Goal: Task Accomplishment & Management: Manage account settings

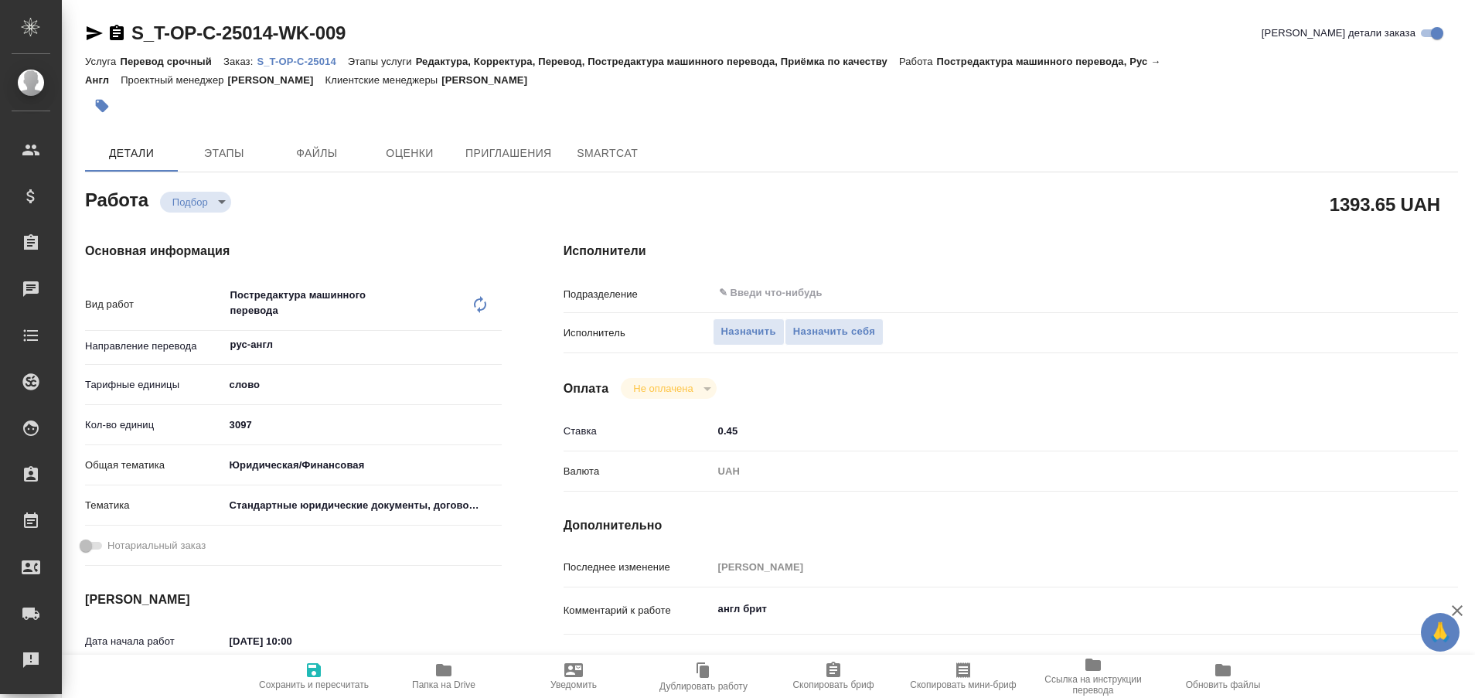
type textarea "x"
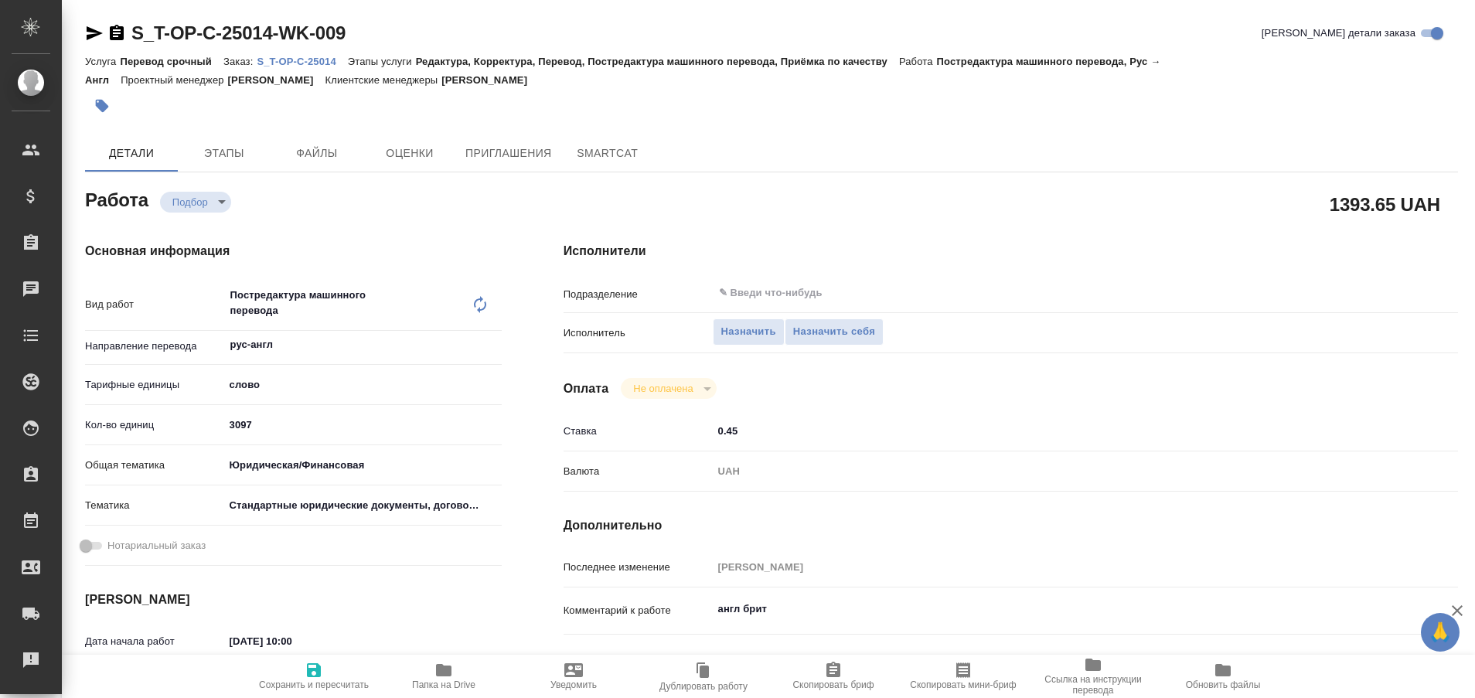
type textarea "x"
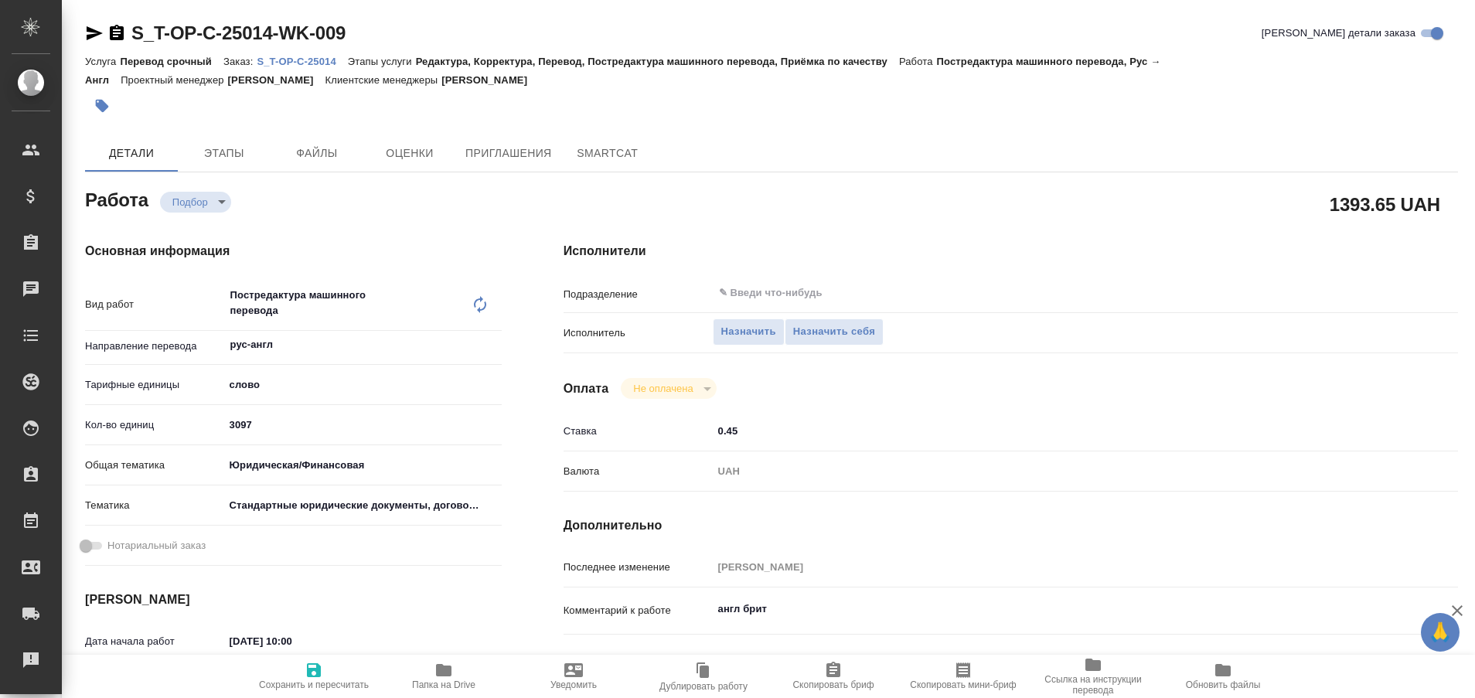
type textarea "x"
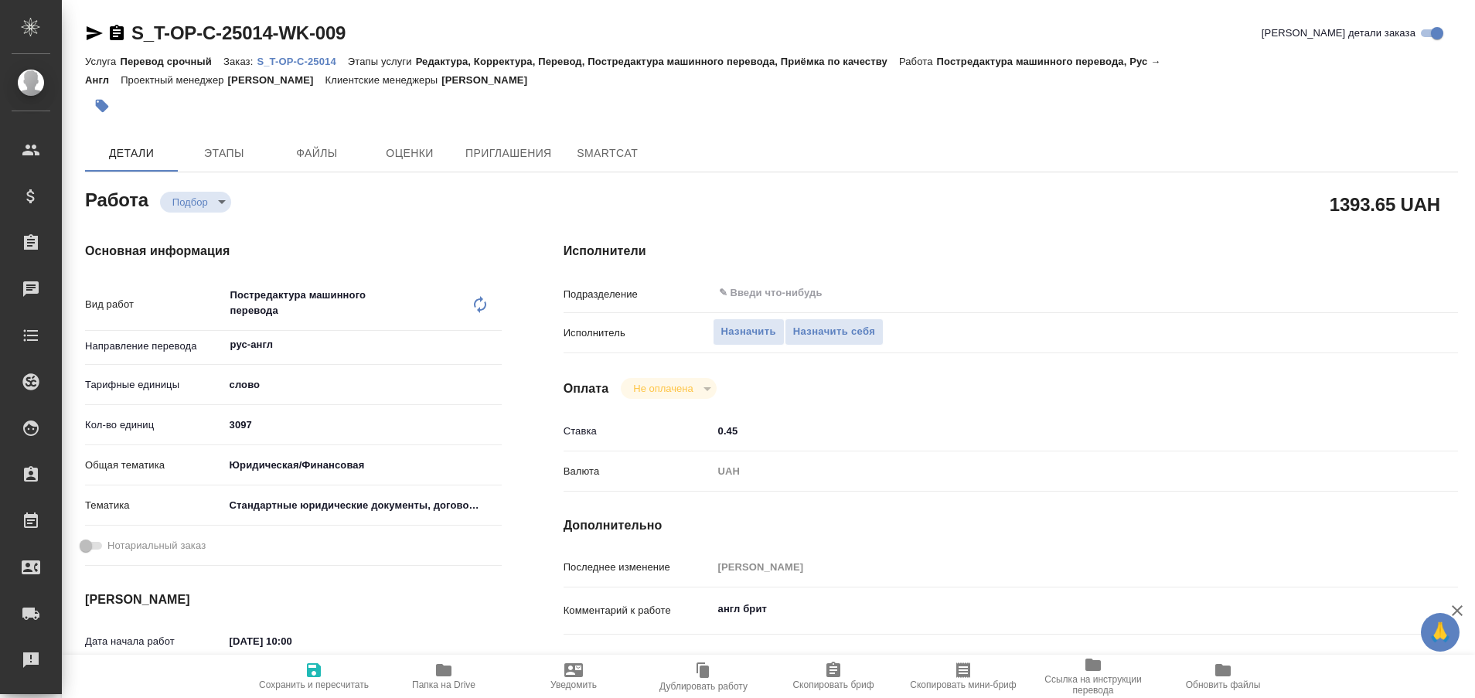
type textarea "x"
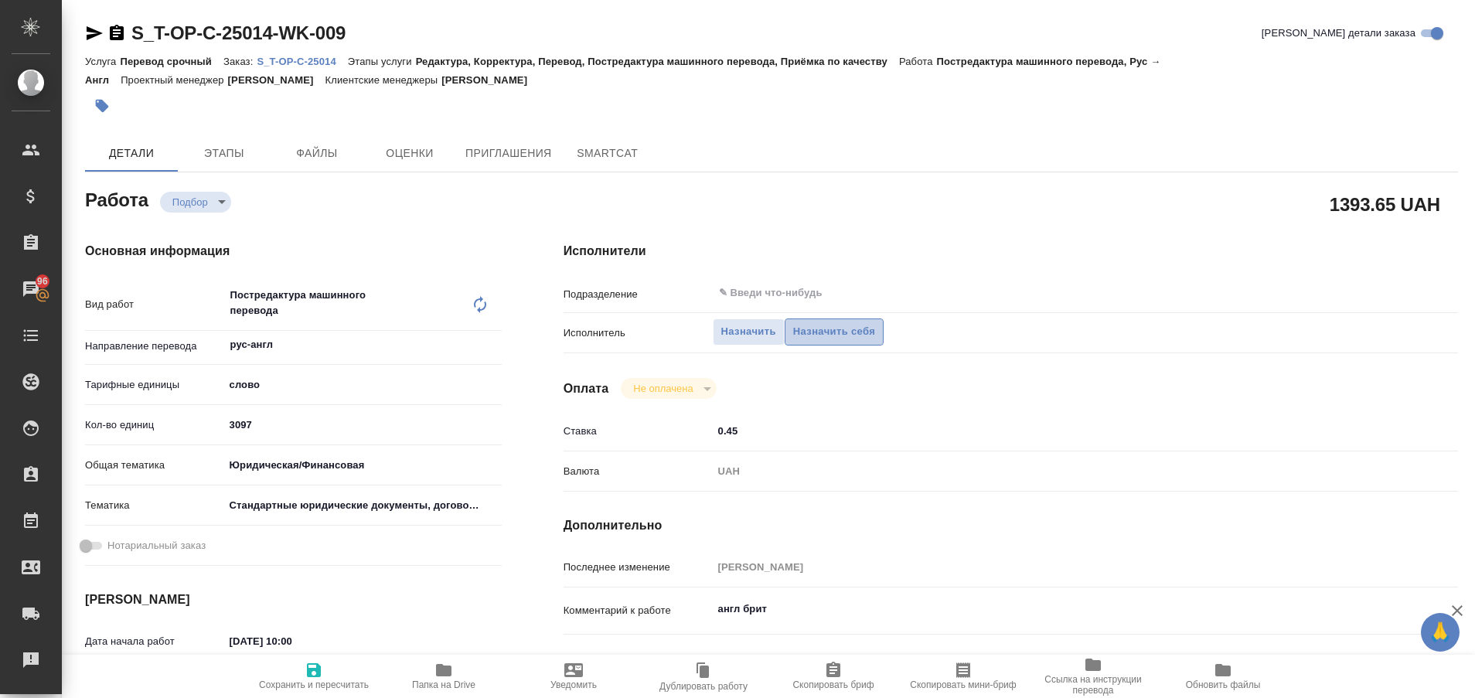
click at [807, 342] on button "Назначить себя" at bounding box center [834, 331] width 99 height 27
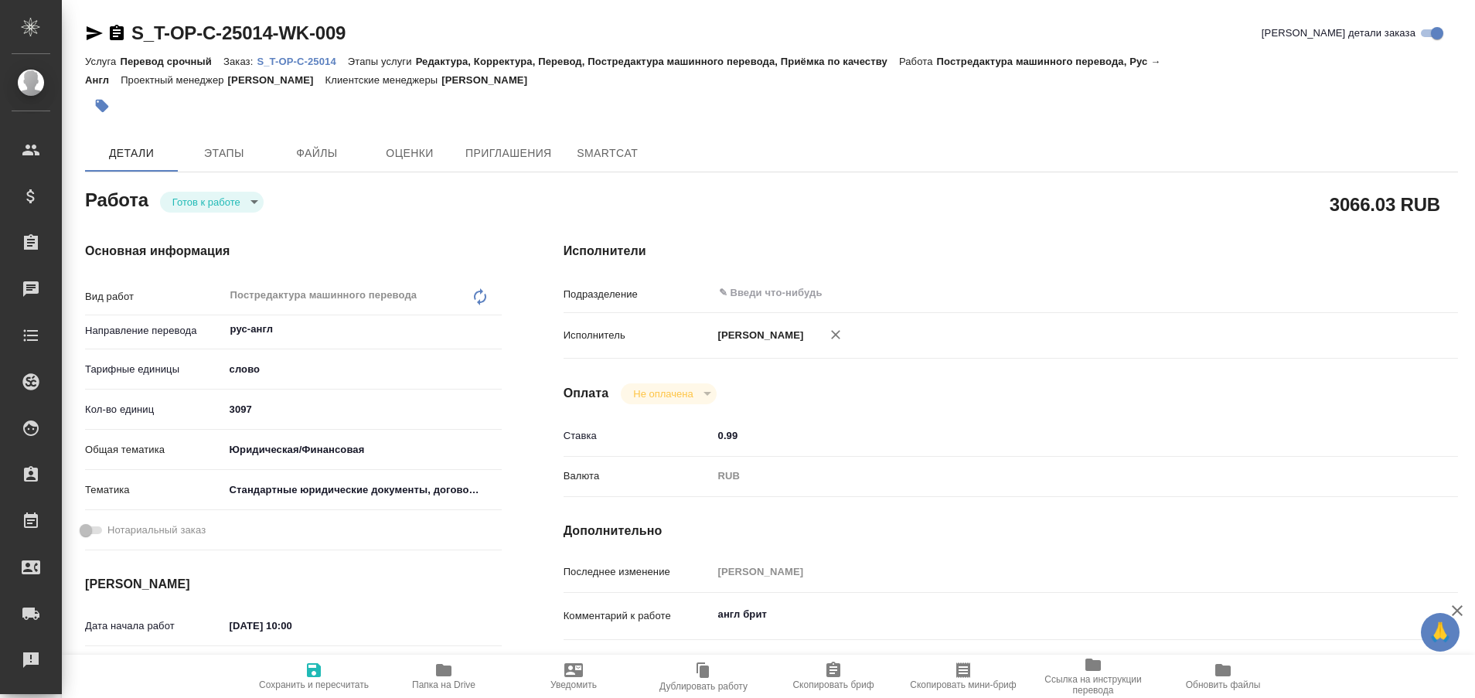
type textarea "x"
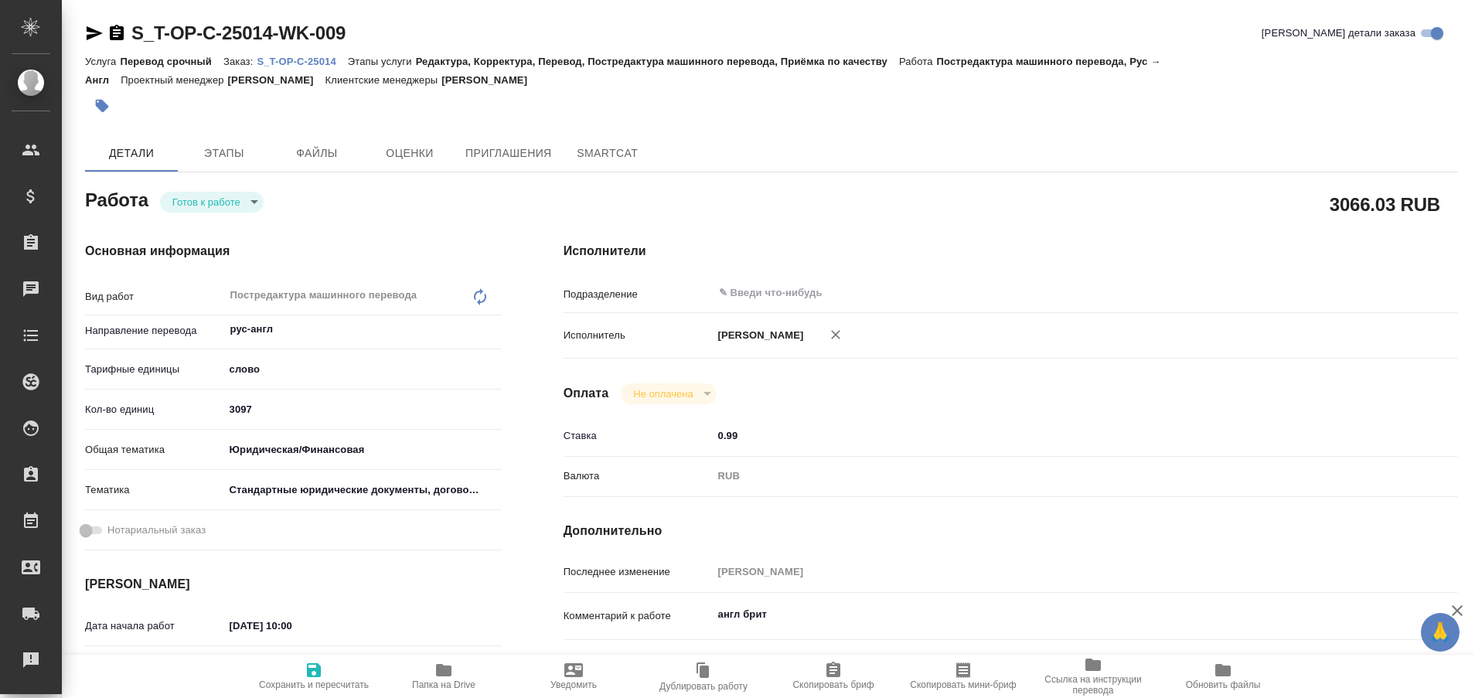
type textarea "x"
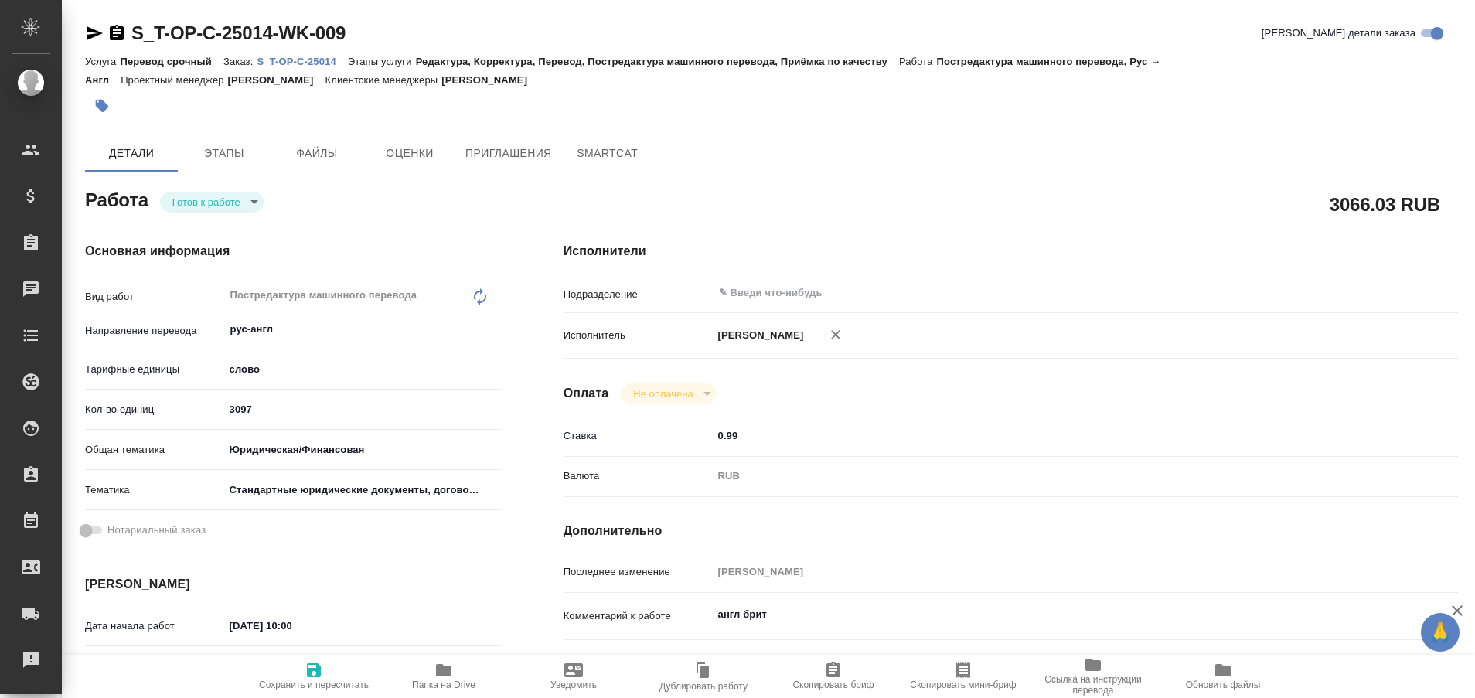
type textarea "x"
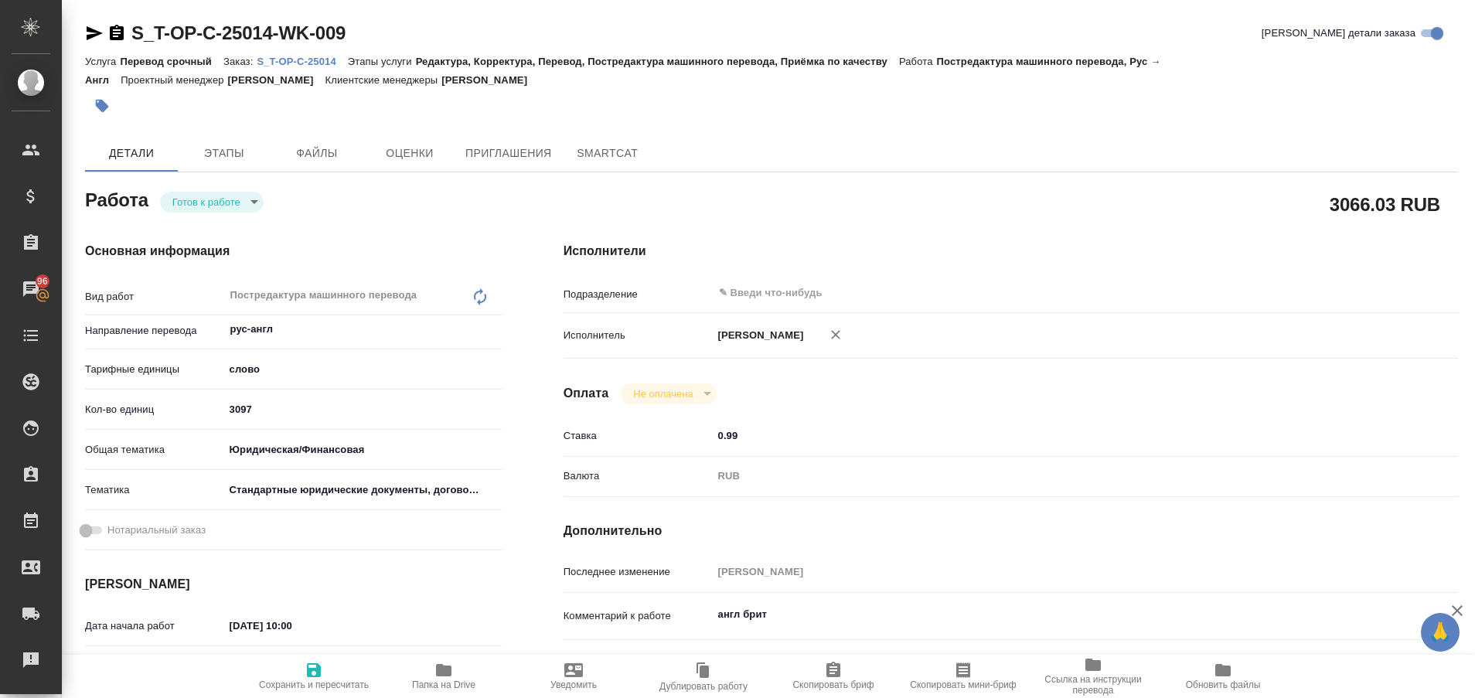
type textarea "x"
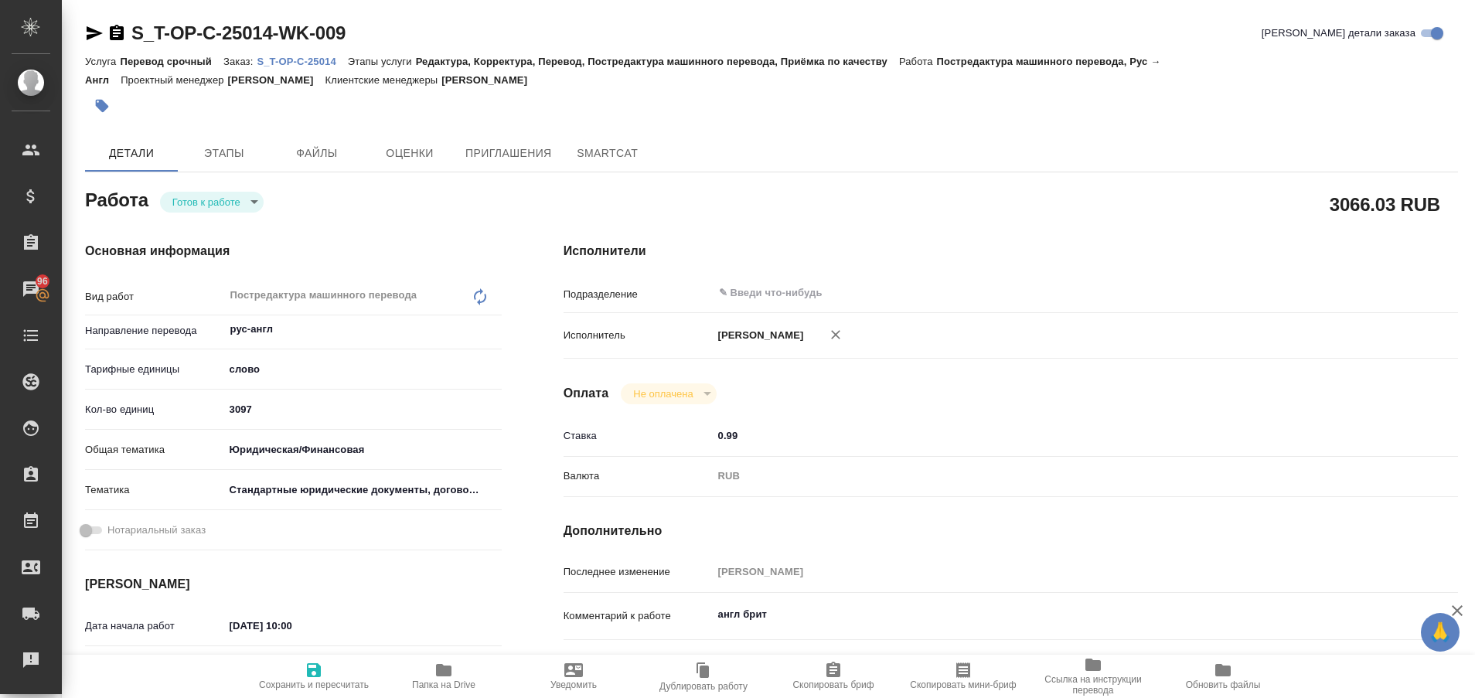
click at [301, 65] on p "S_T-OP-C-25014" at bounding box center [302, 62] width 90 height 12
type textarea "x"
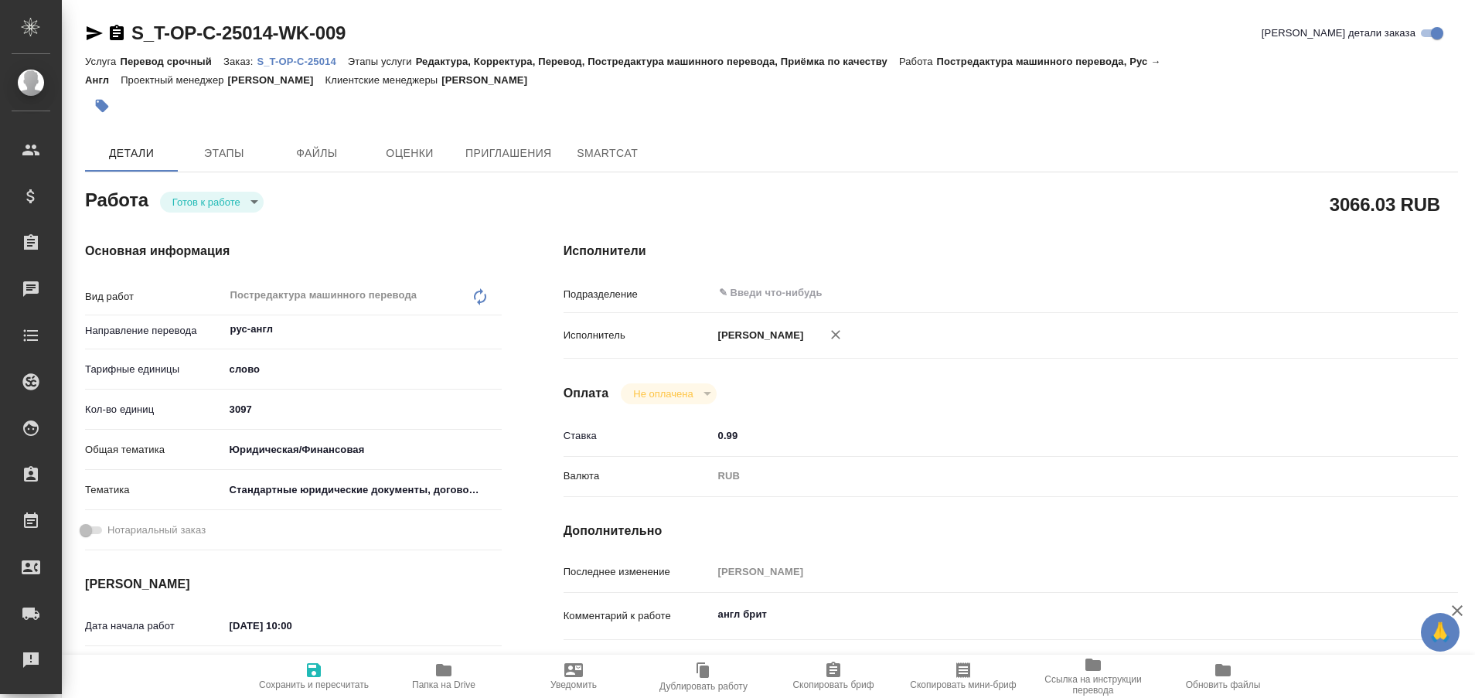
type textarea "x"
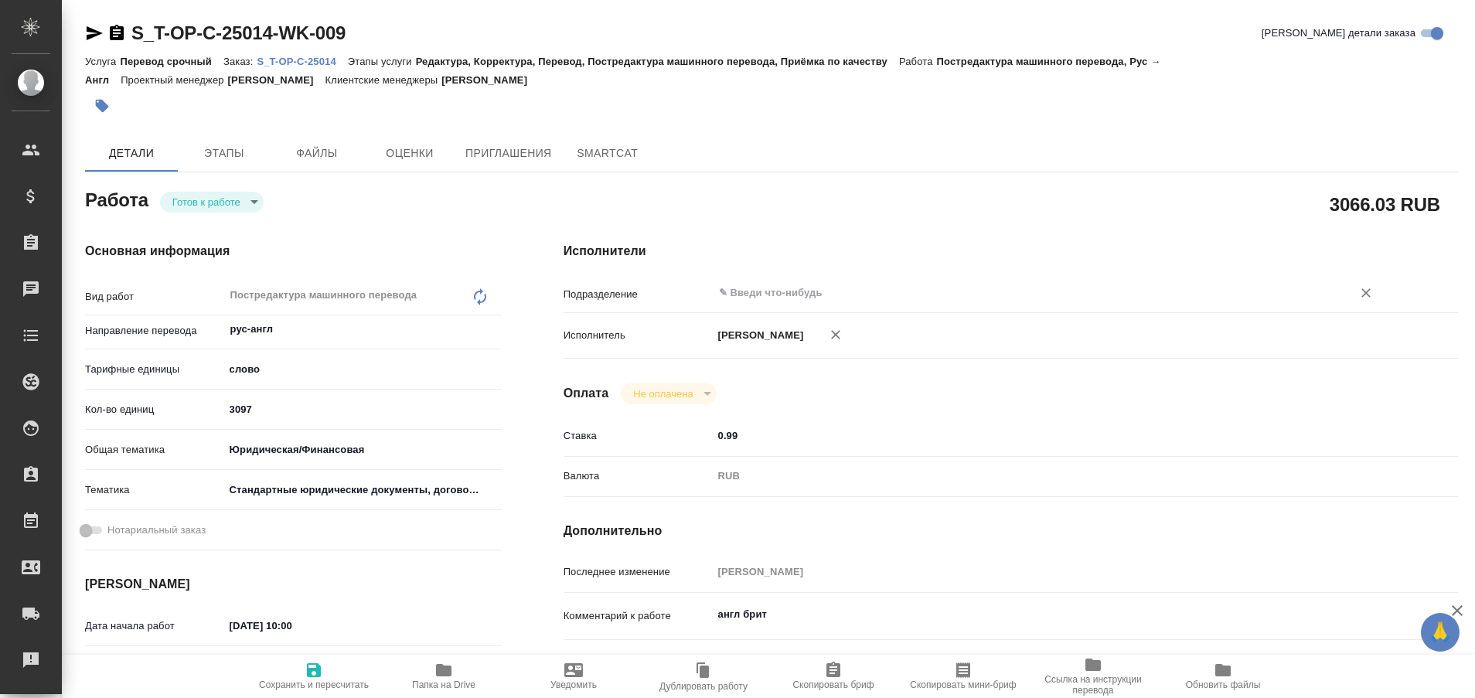
type textarea "x"
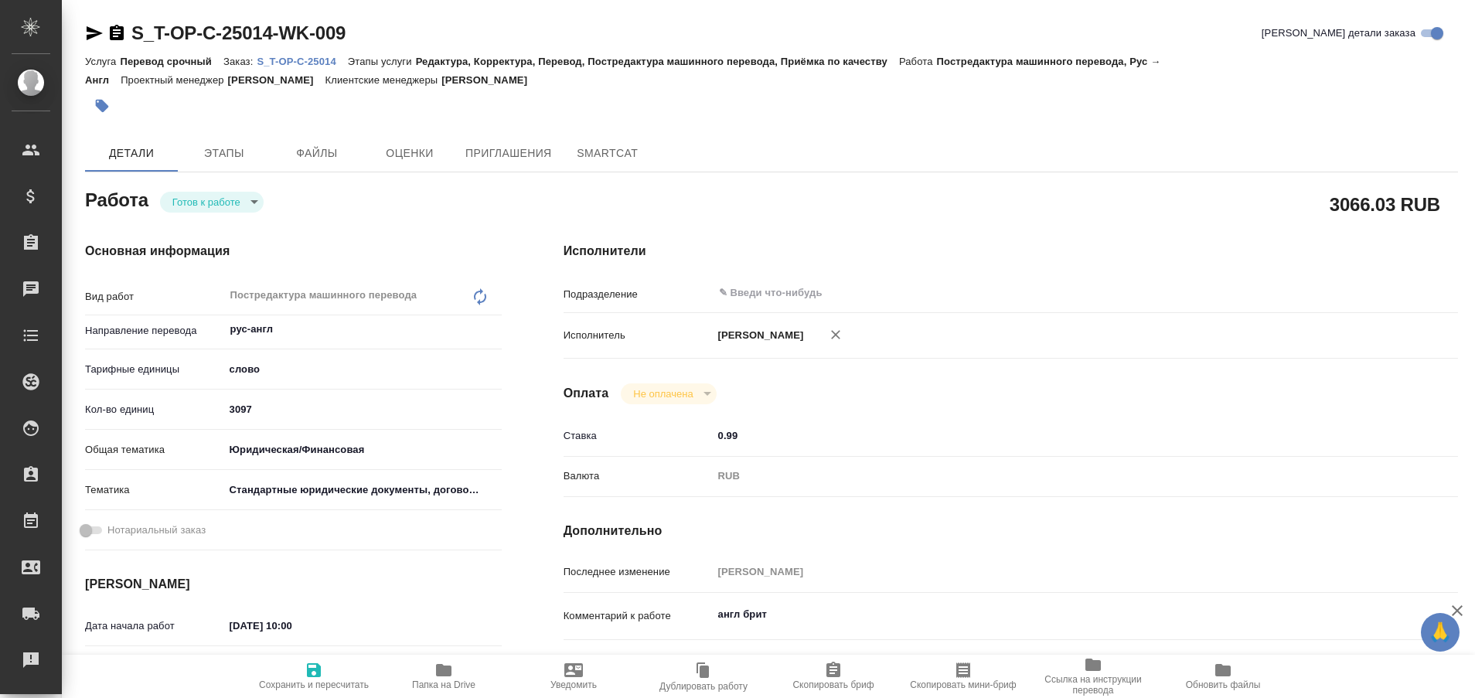
type textarea "x"
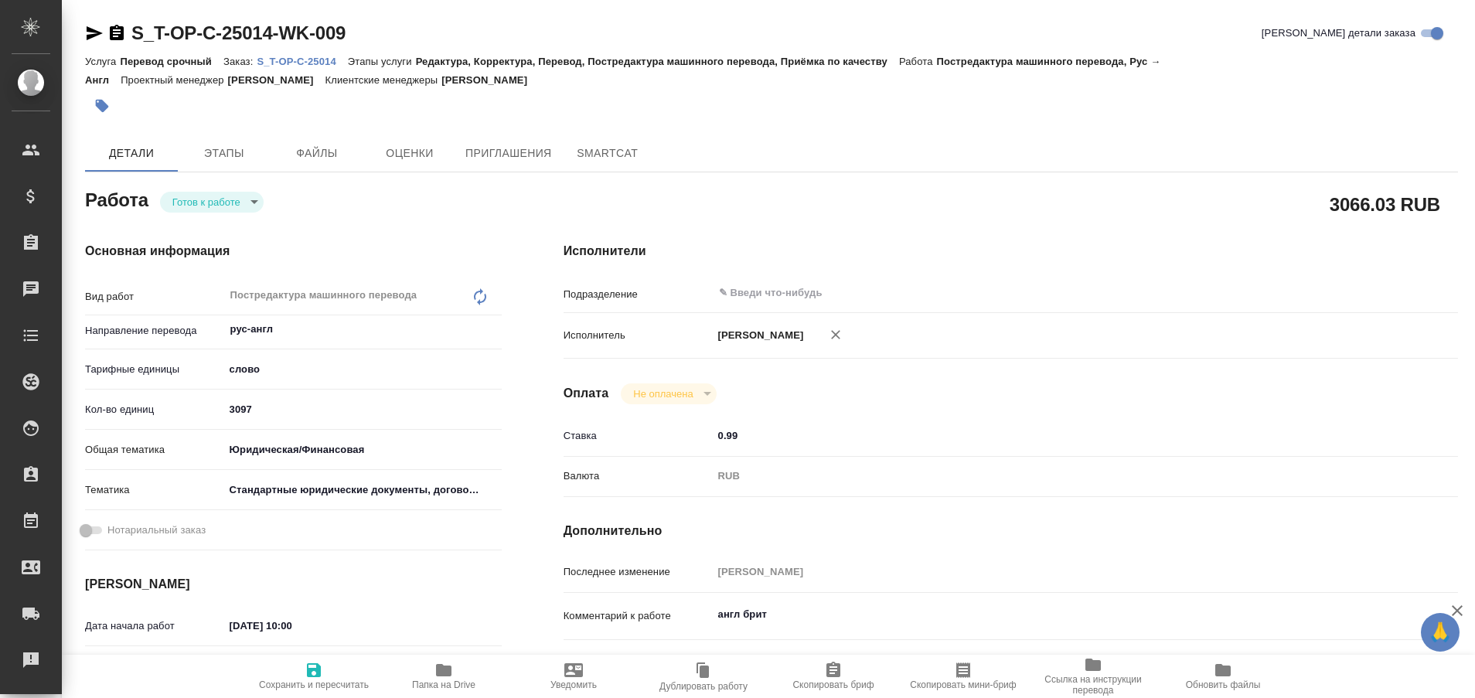
type textarea "x"
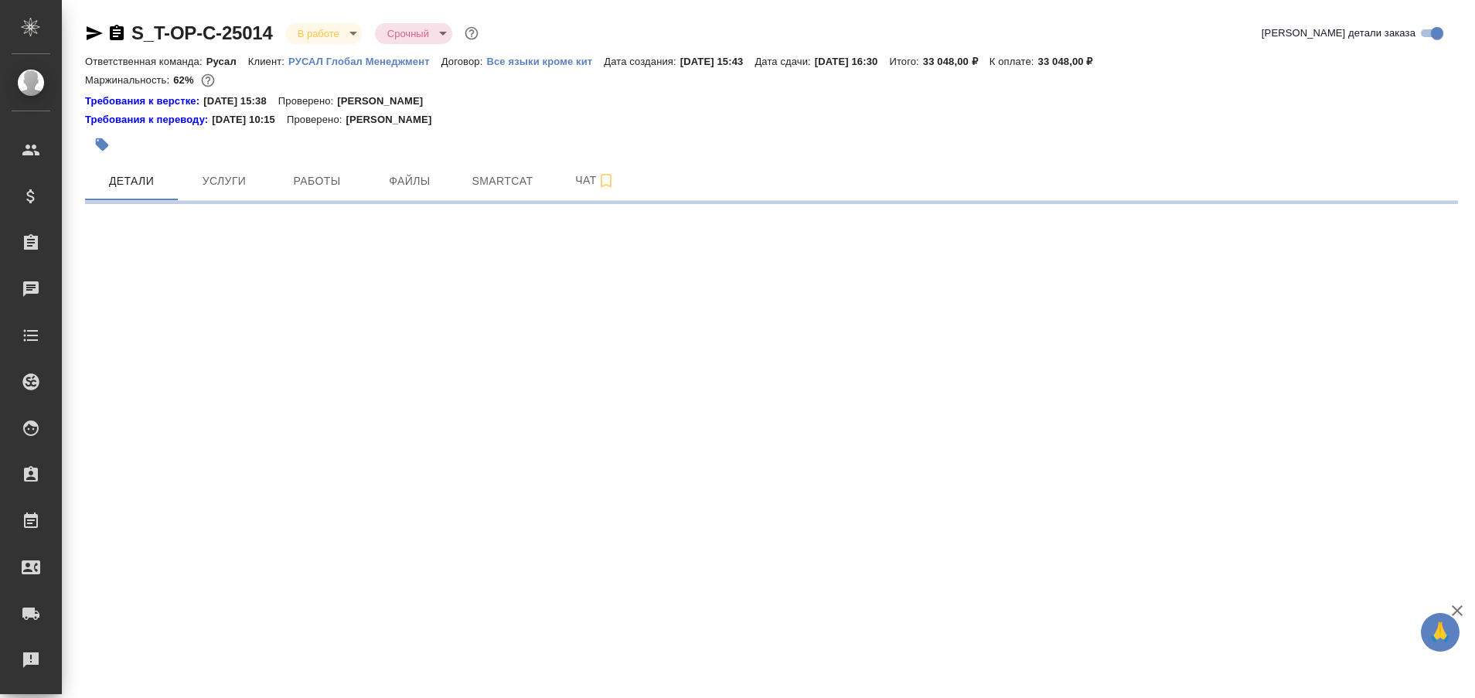
select select "RU"
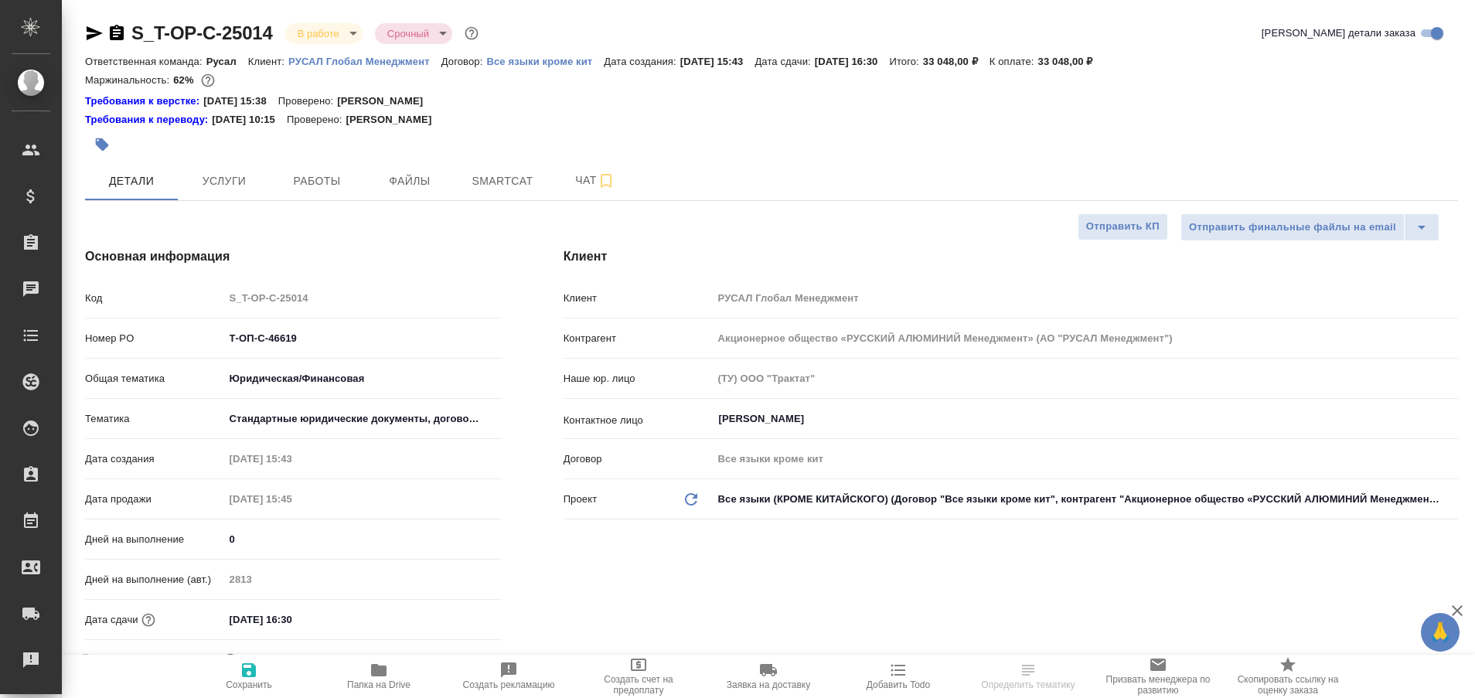
type textarea "x"
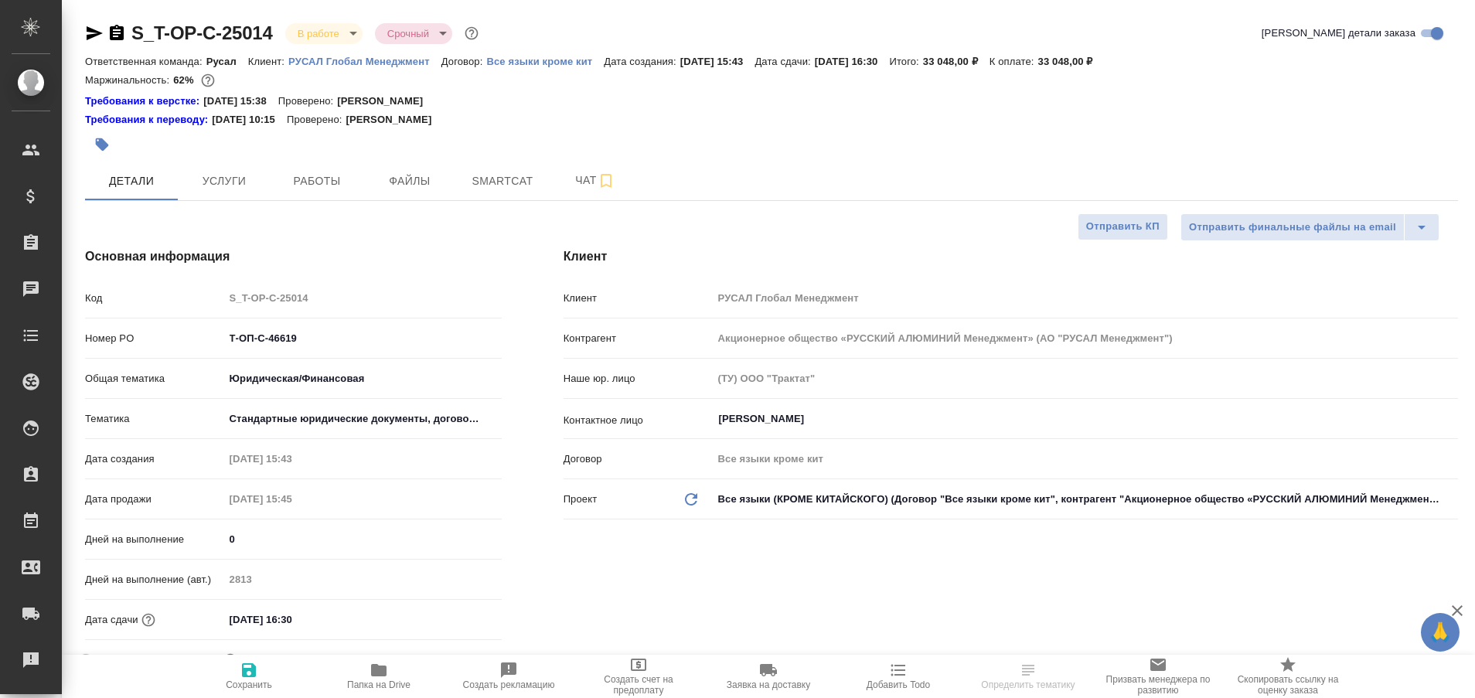
type textarea "x"
type input "[PERSON_NAME]"
click at [315, 173] on span "Работы" at bounding box center [317, 181] width 74 height 19
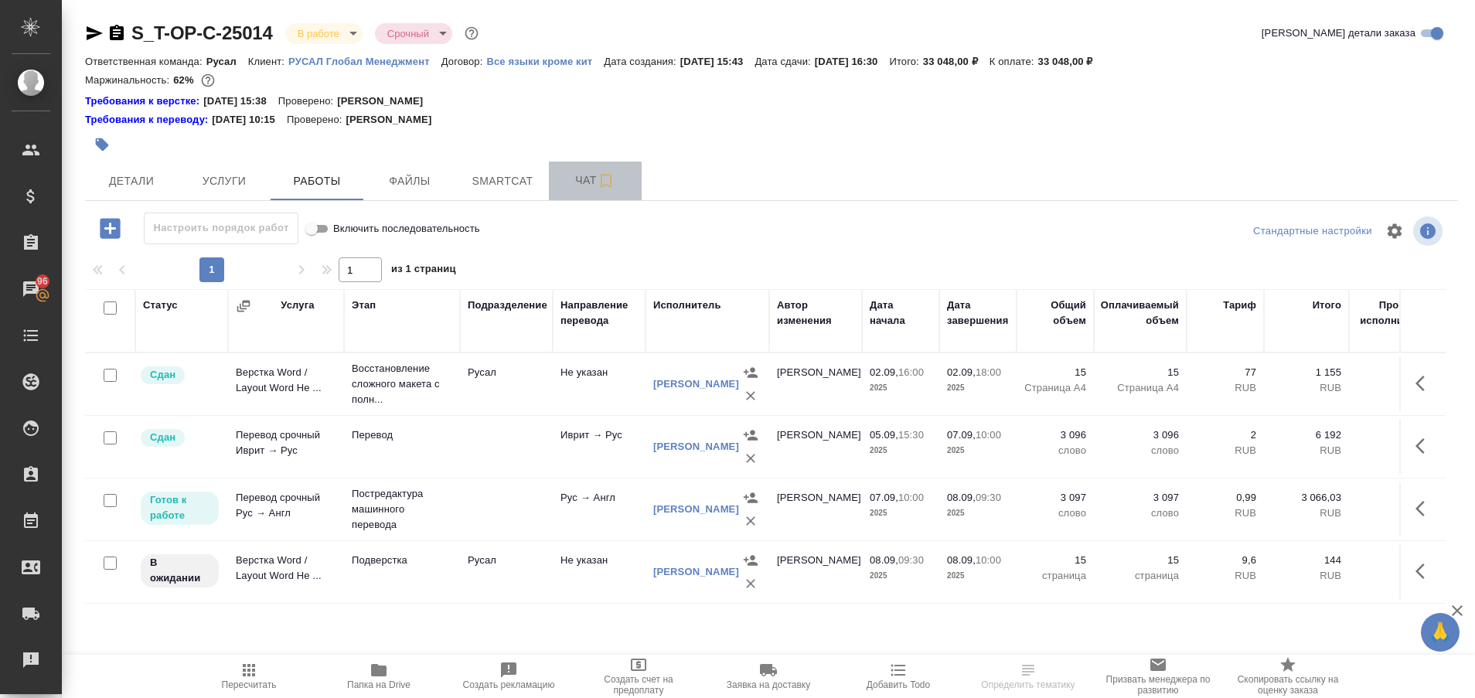
click at [570, 173] on span "Чат" at bounding box center [595, 180] width 74 height 19
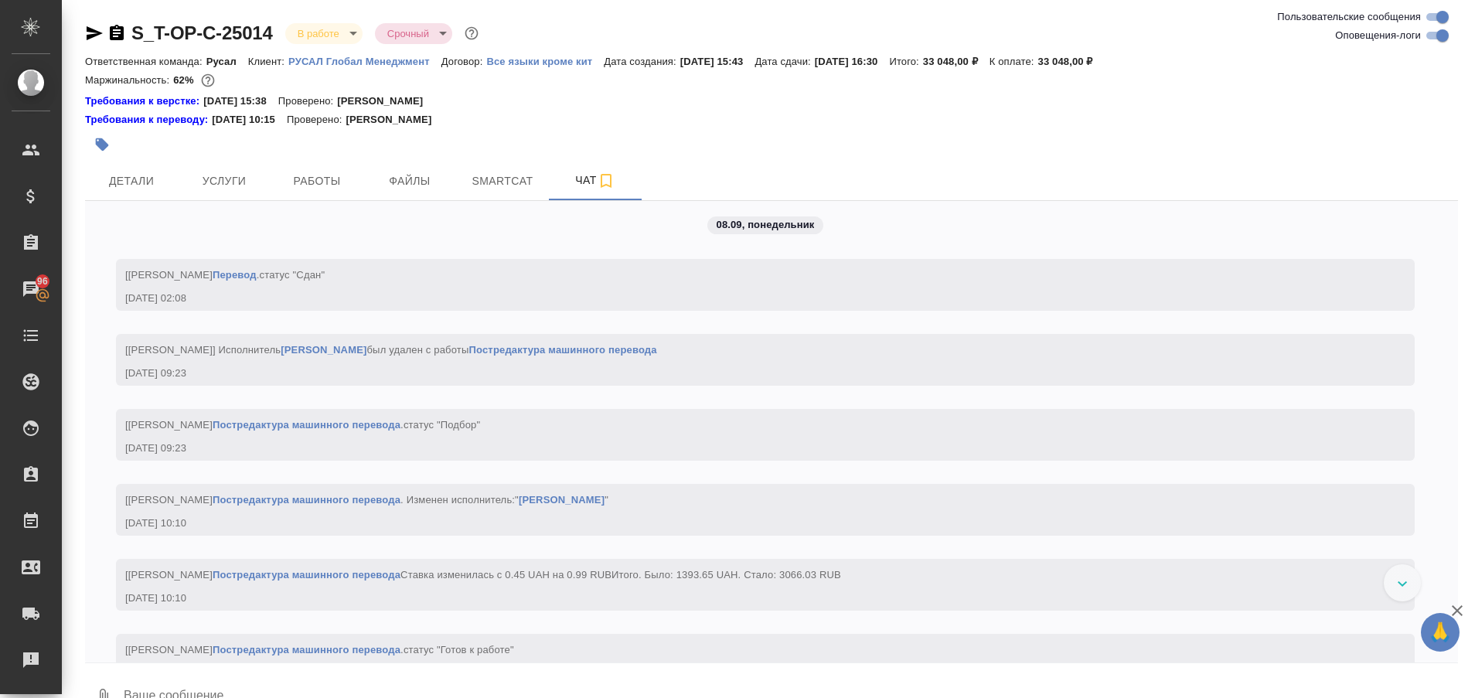
scroll to position [5147, 0]
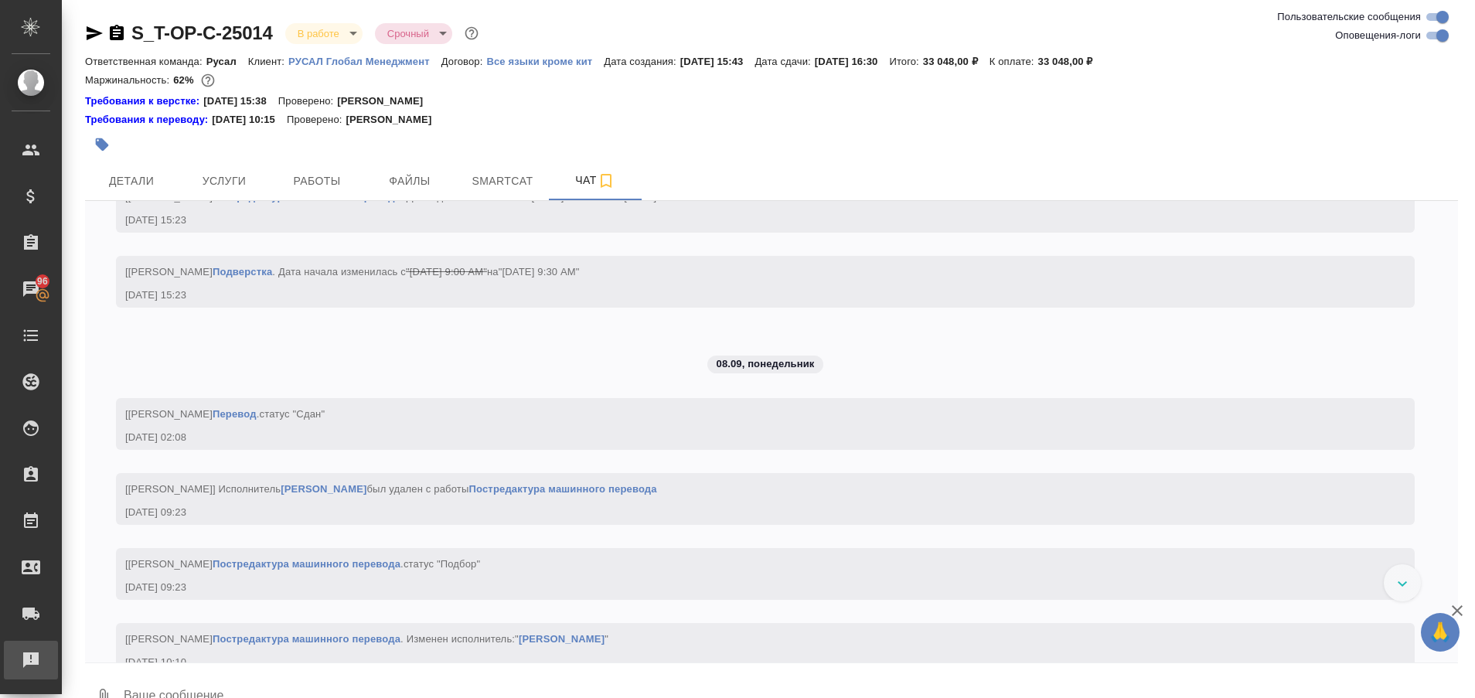
click at [31, 656] on div "Рекламации" at bounding box center [11, 660] width 39 height 23
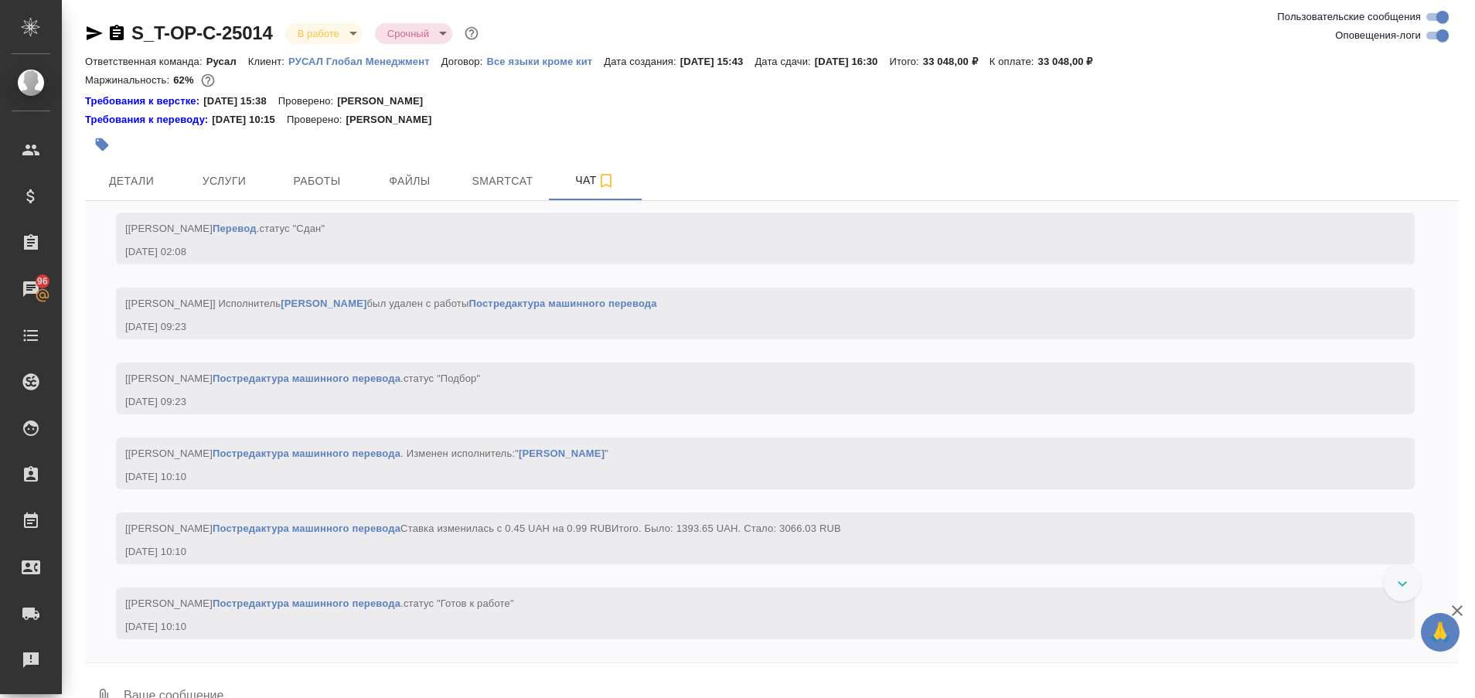
scroll to position [5503, 0]
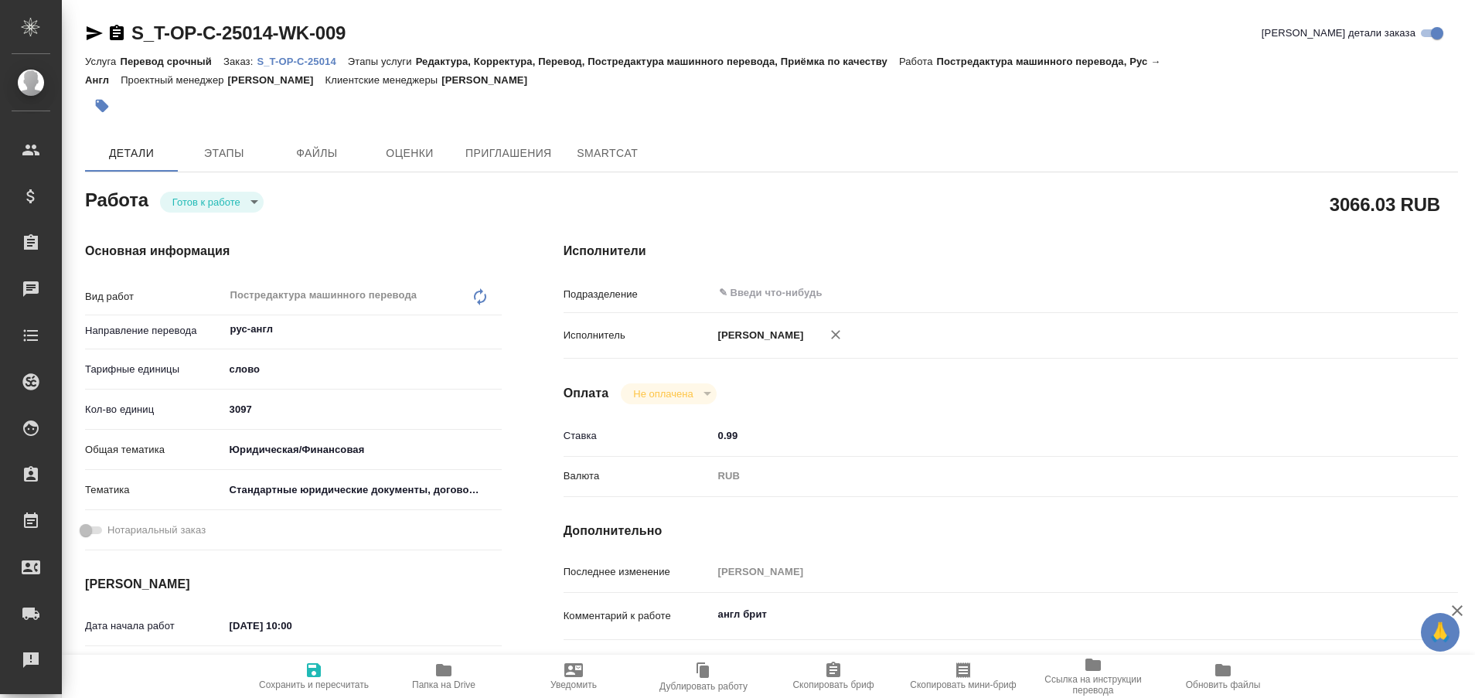
type textarea "x"
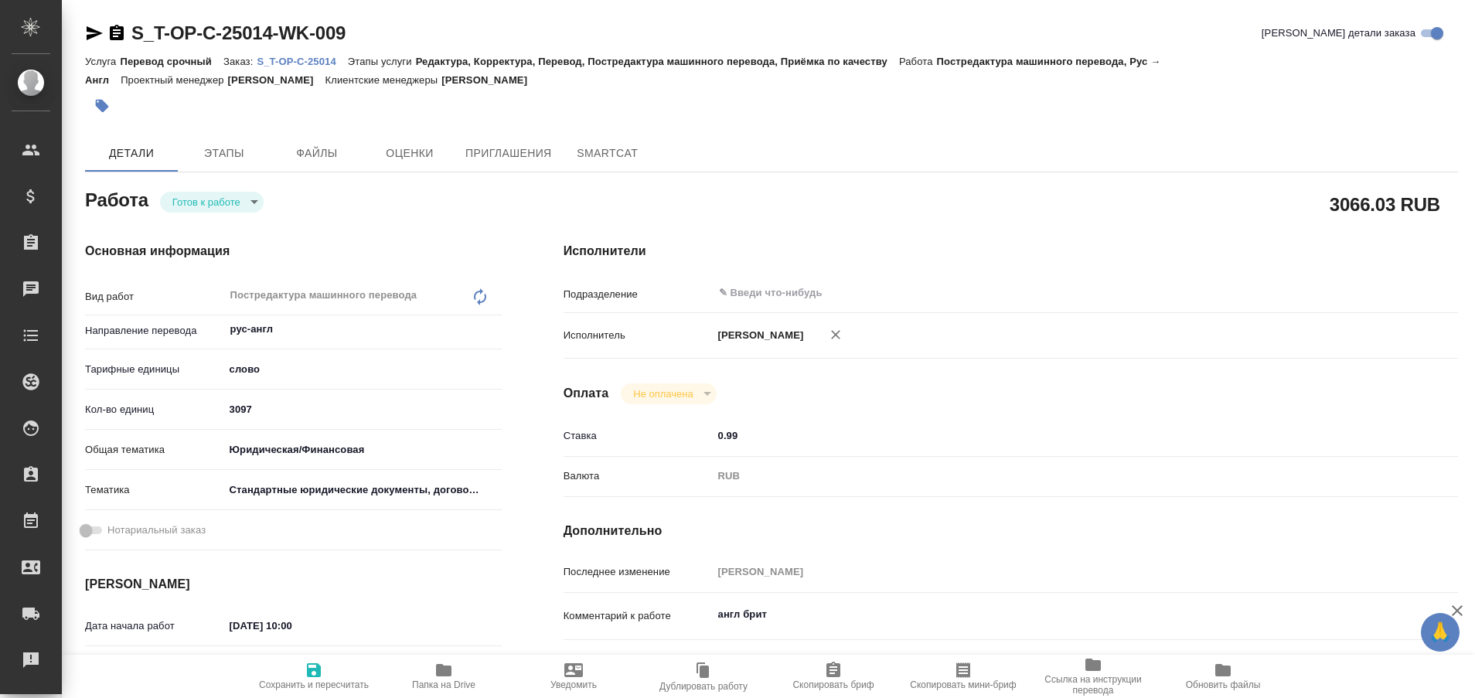
type textarea "x"
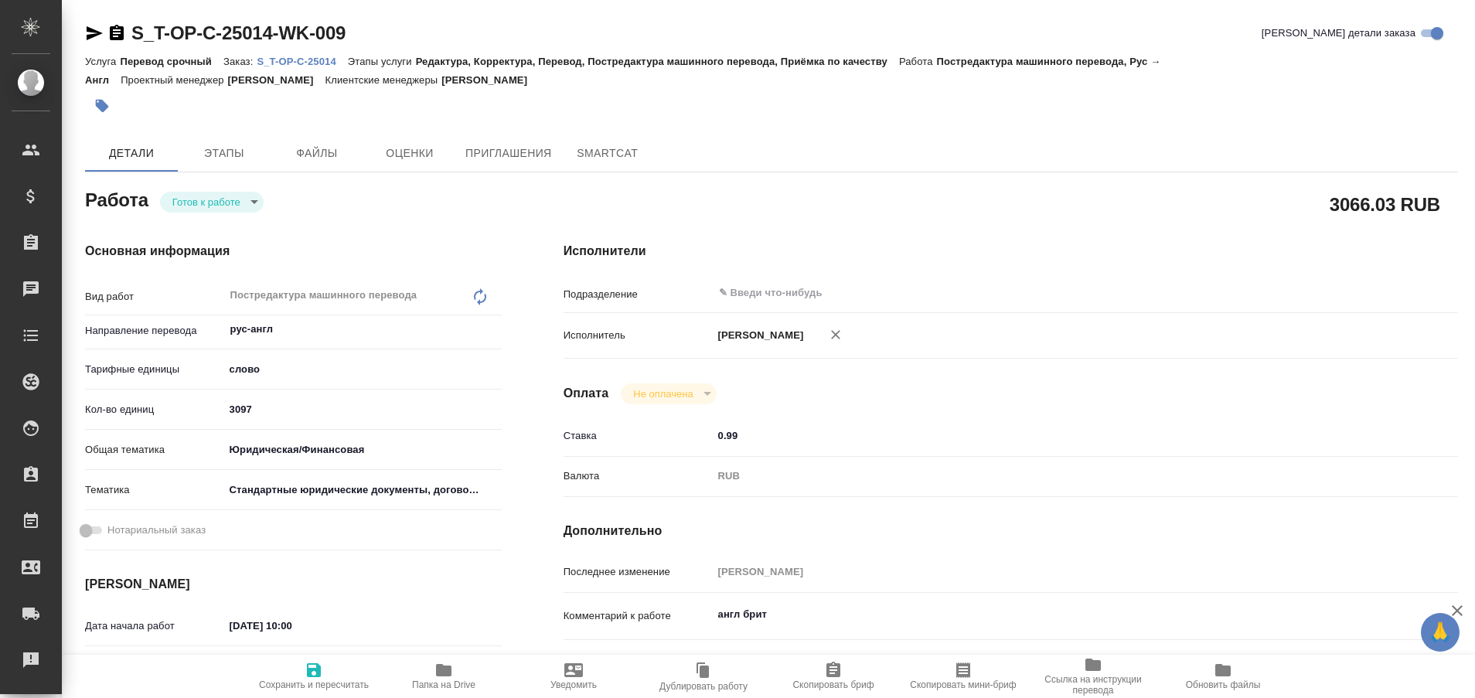
type textarea "x"
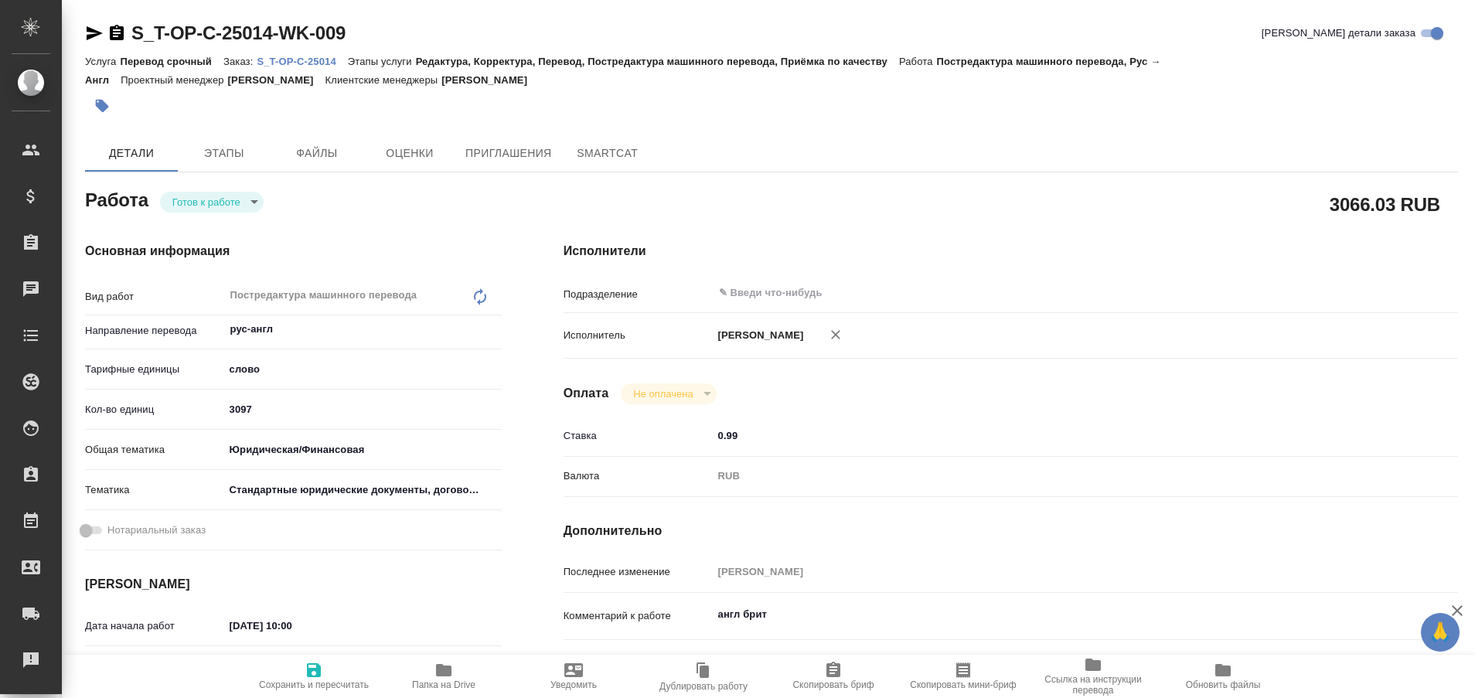
type textarea "x"
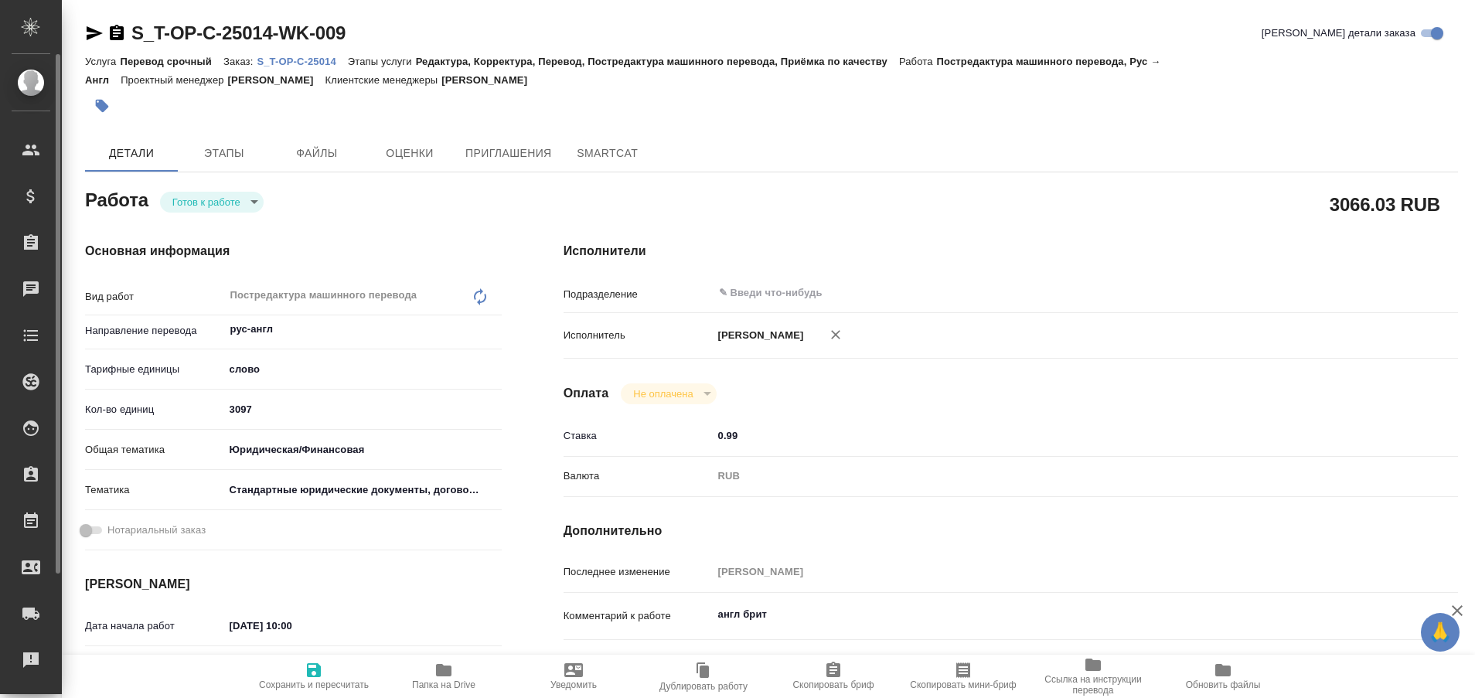
type textarea "x"
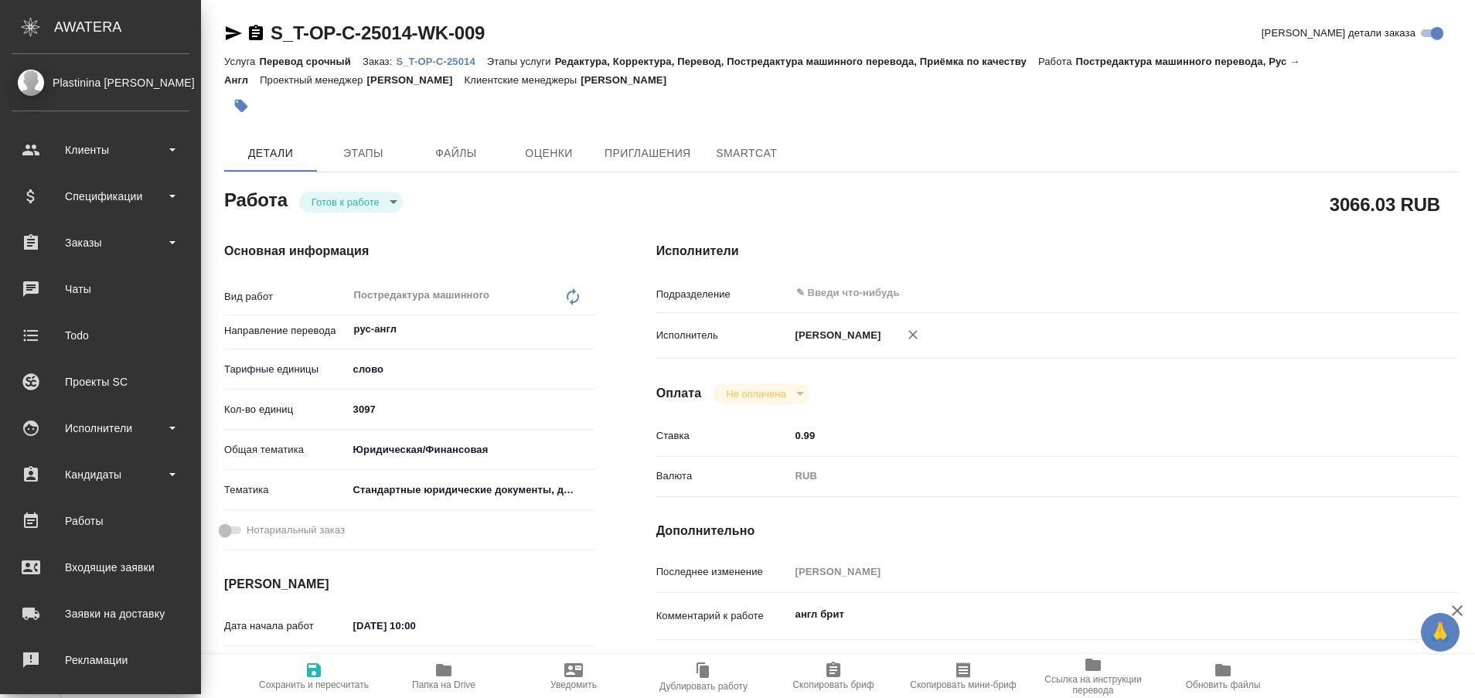
type textarea "x"
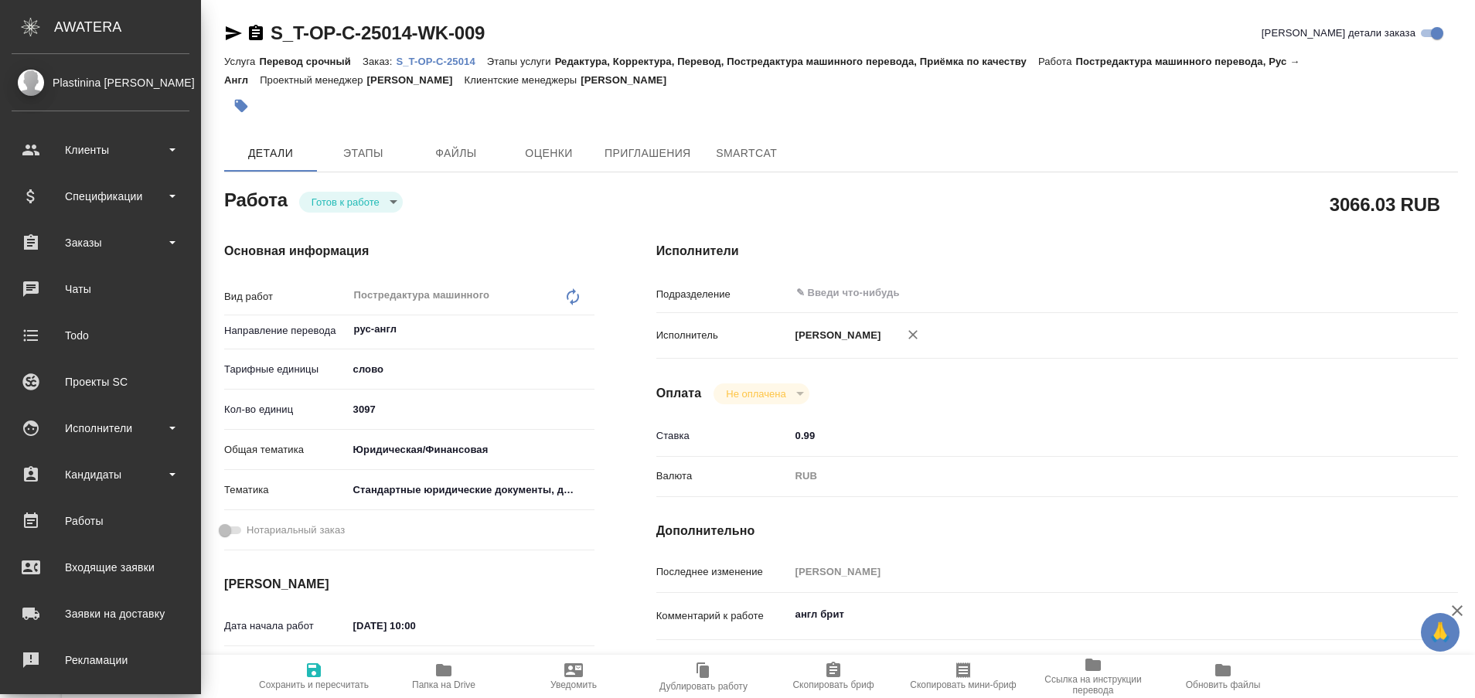
type textarea "x"
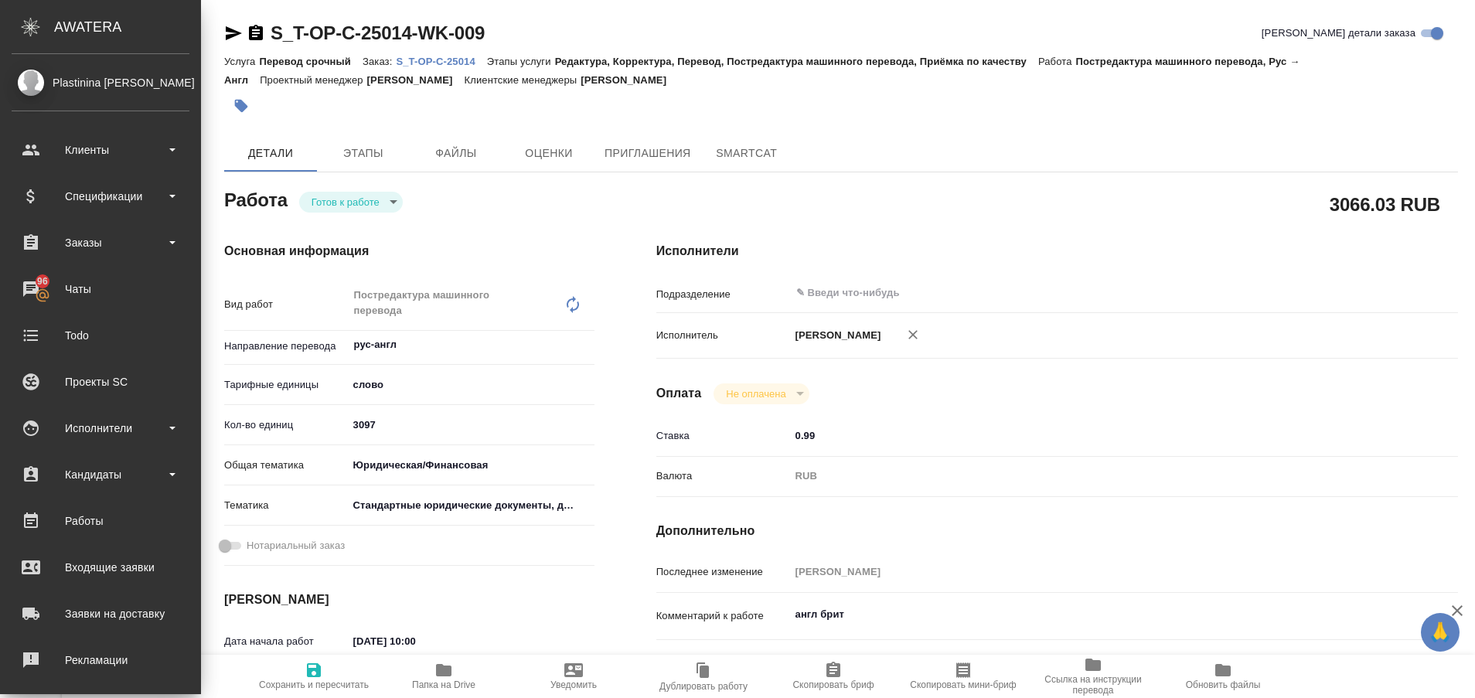
type textarea "x"
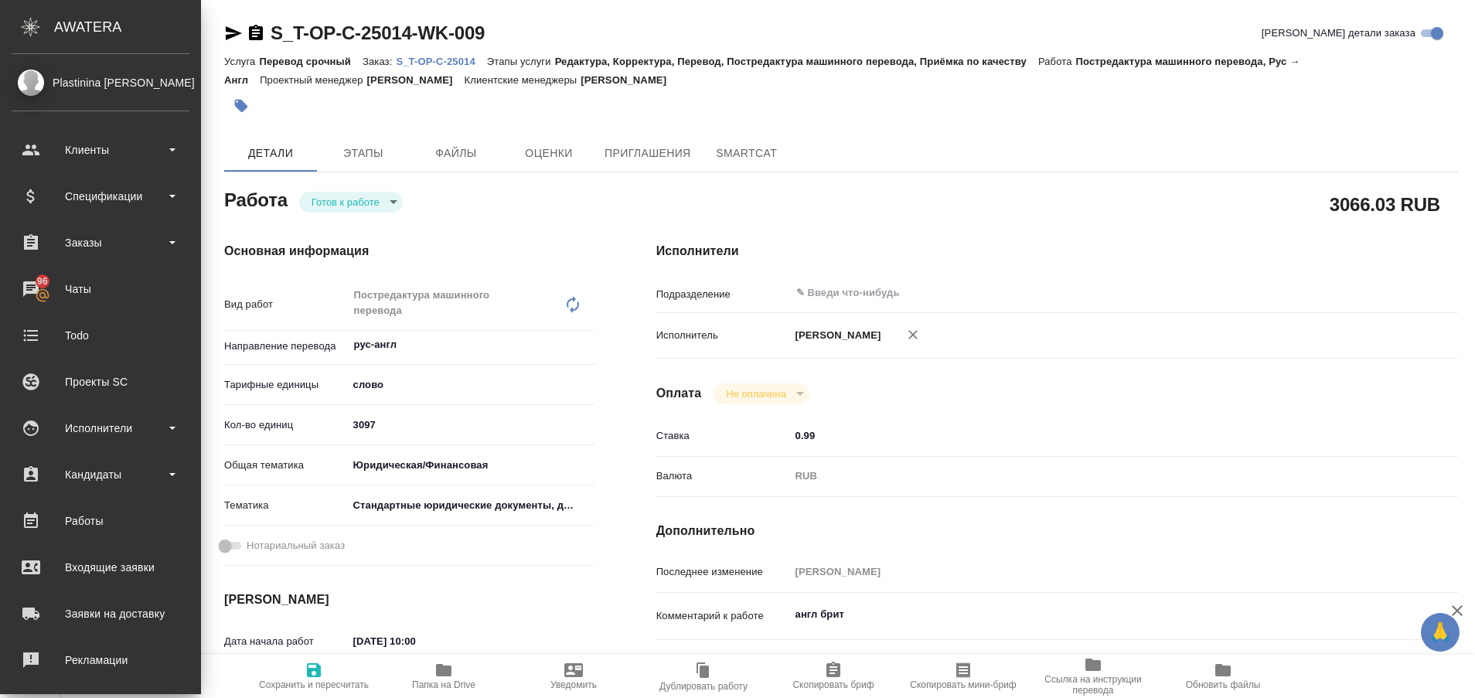
type textarea "x"
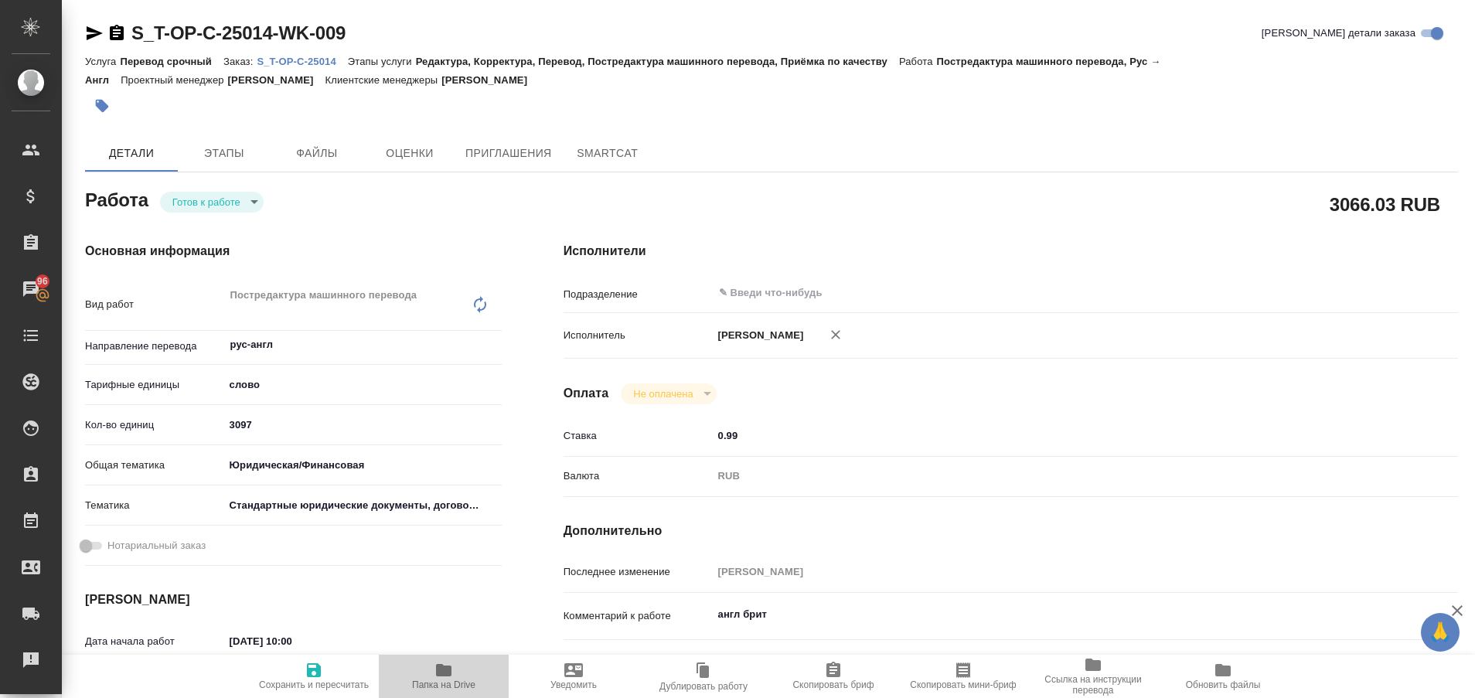
click at [449, 677] on icon "button" at bounding box center [443, 670] width 19 height 19
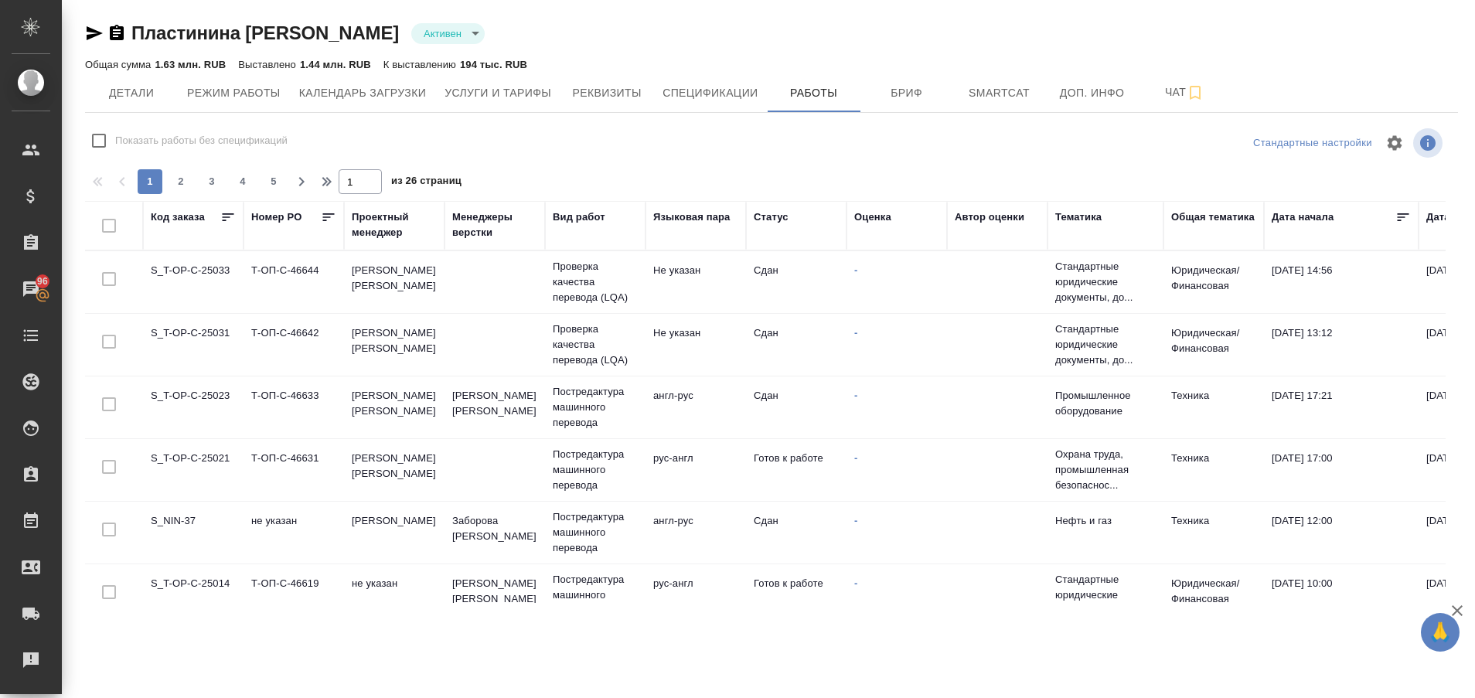
click at [216, 454] on td "S_T-OP-C-25021" at bounding box center [193, 470] width 100 height 54
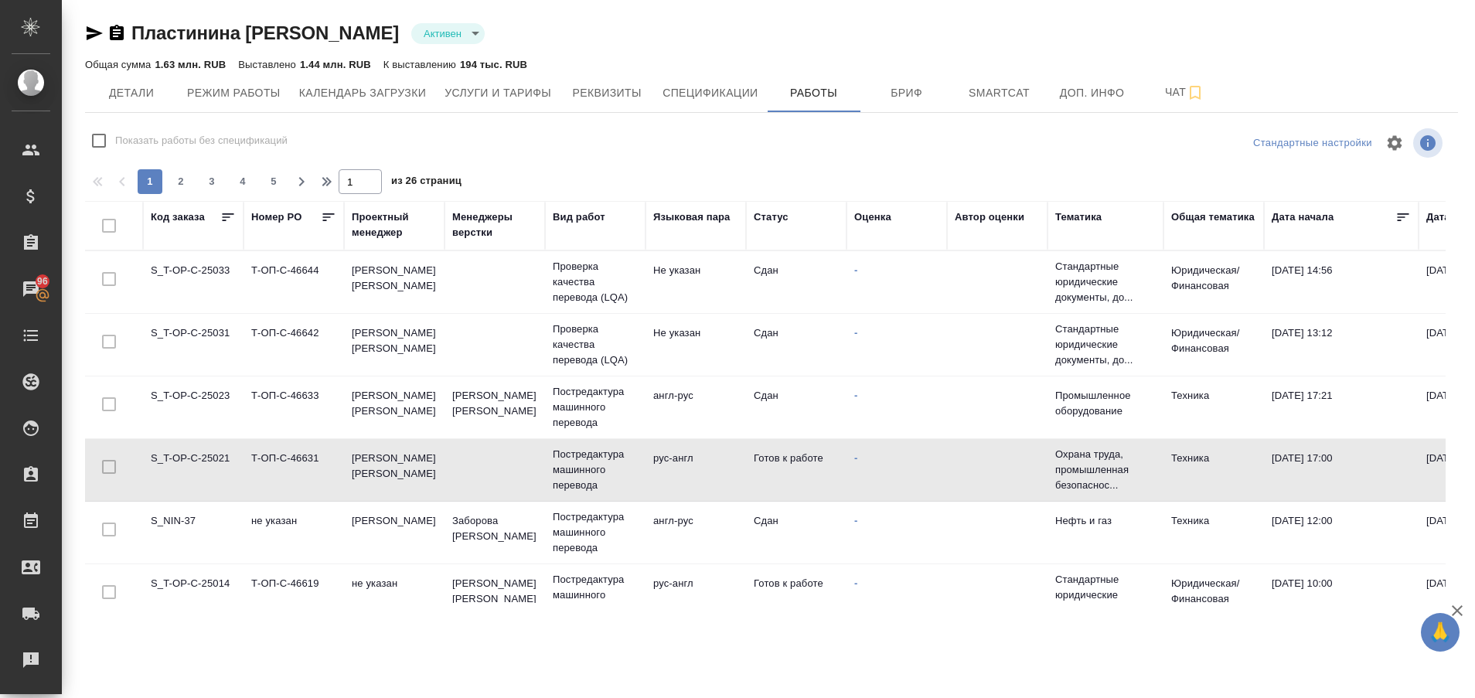
click at [216, 454] on td "S_T-OP-C-25021" at bounding box center [193, 470] width 100 height 54
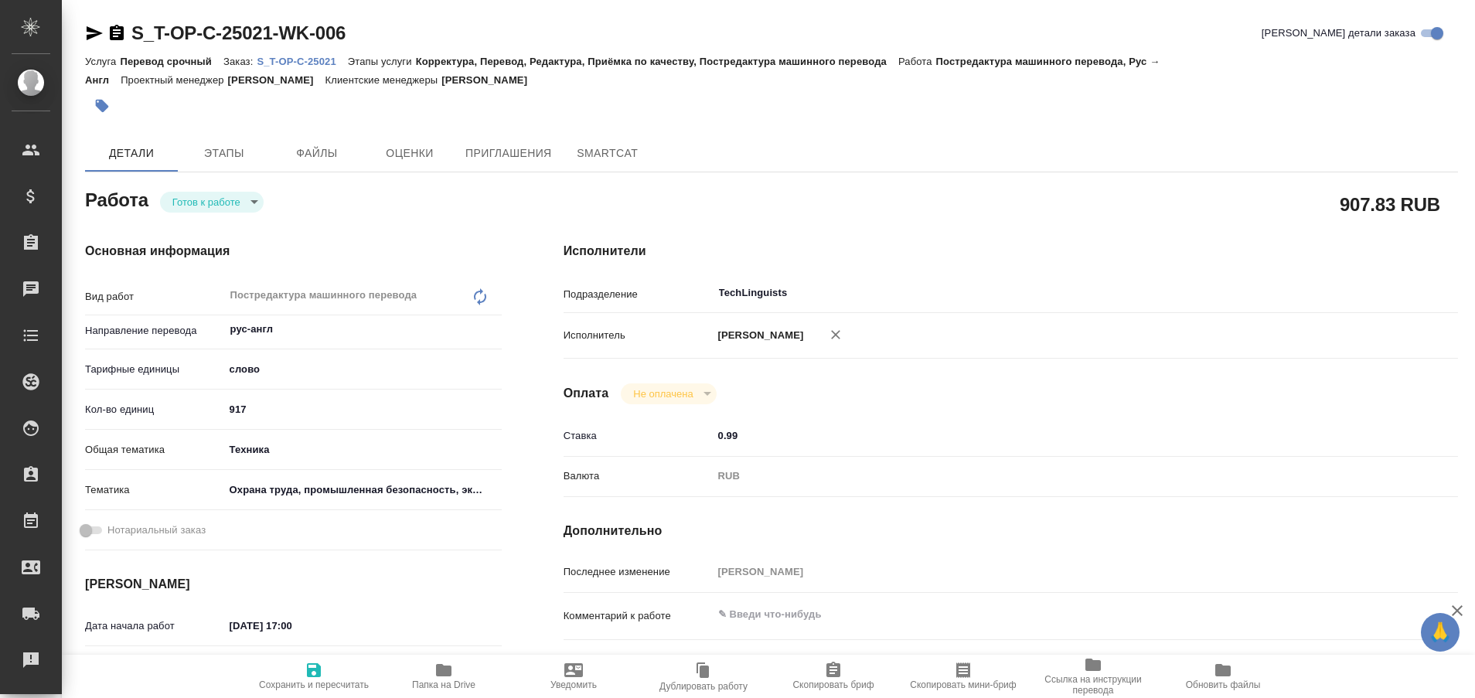
type textarea "x"
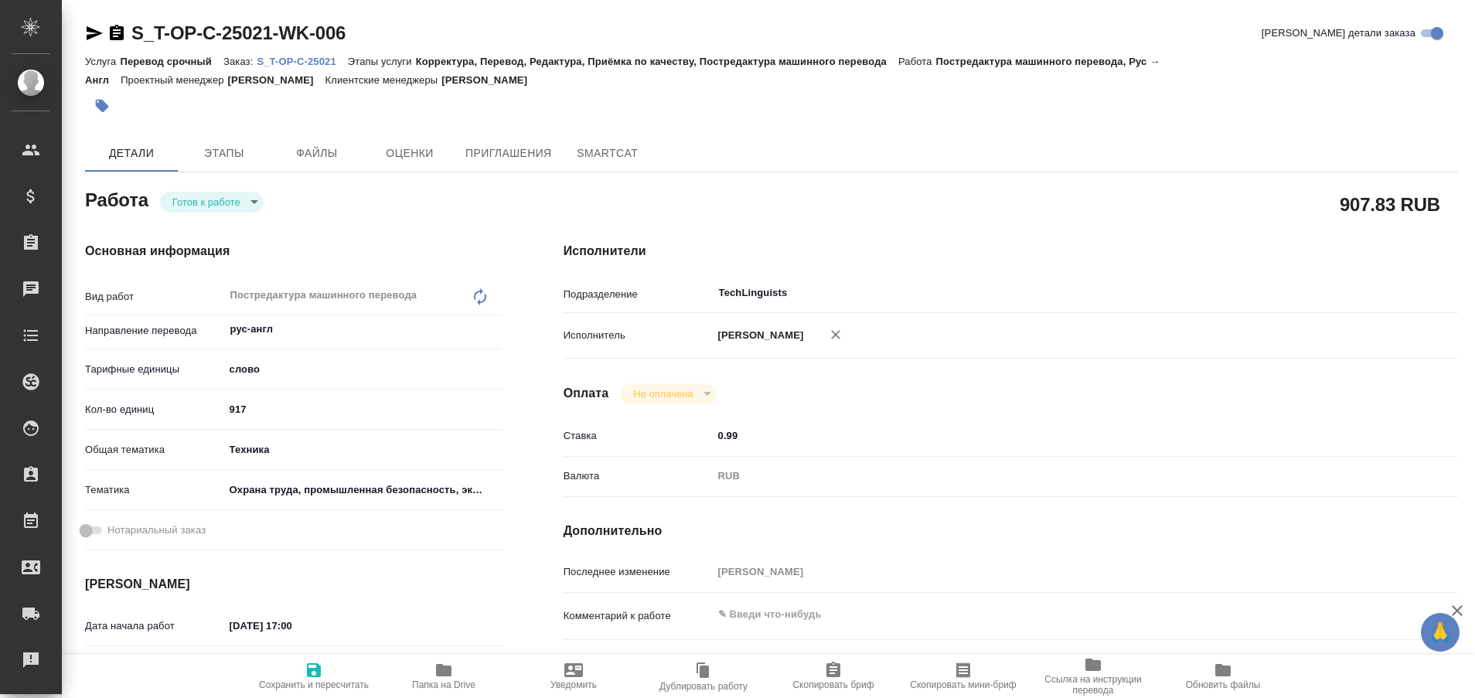
type textarea "x"
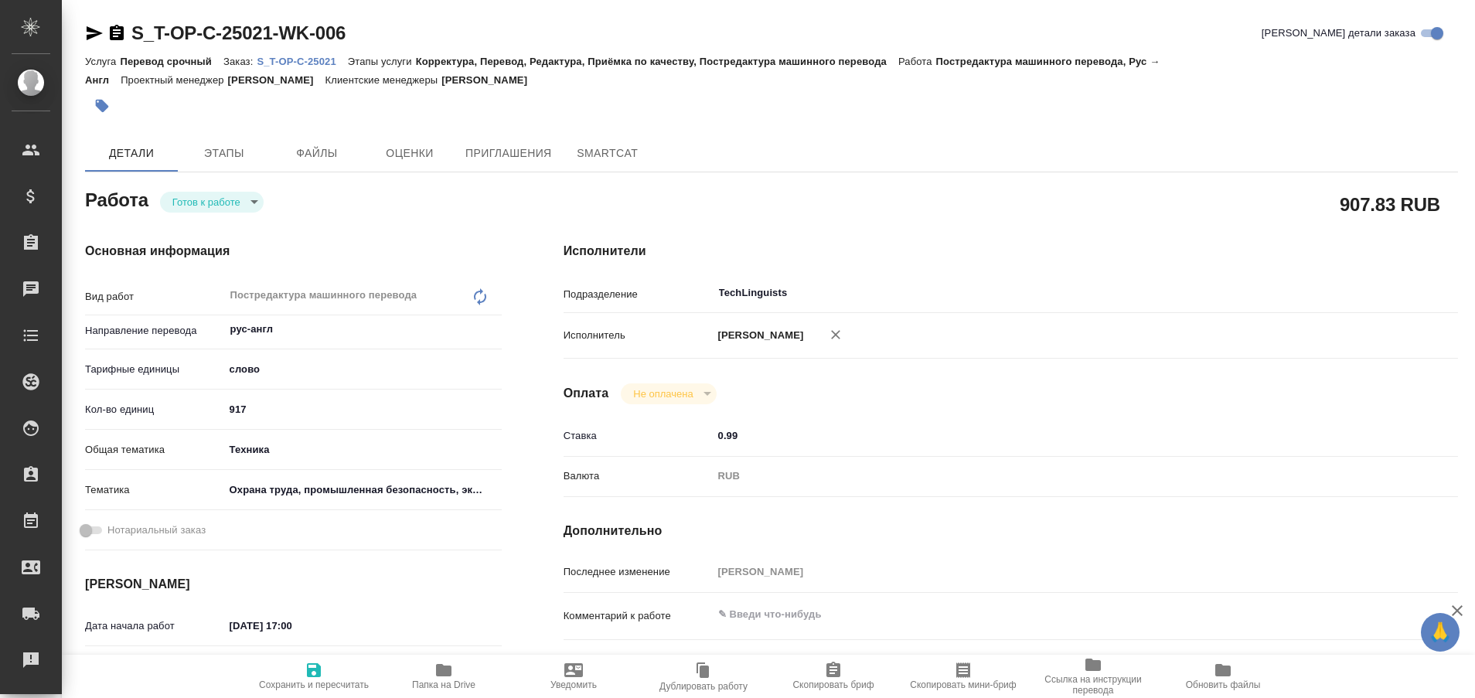
type textarea "x"
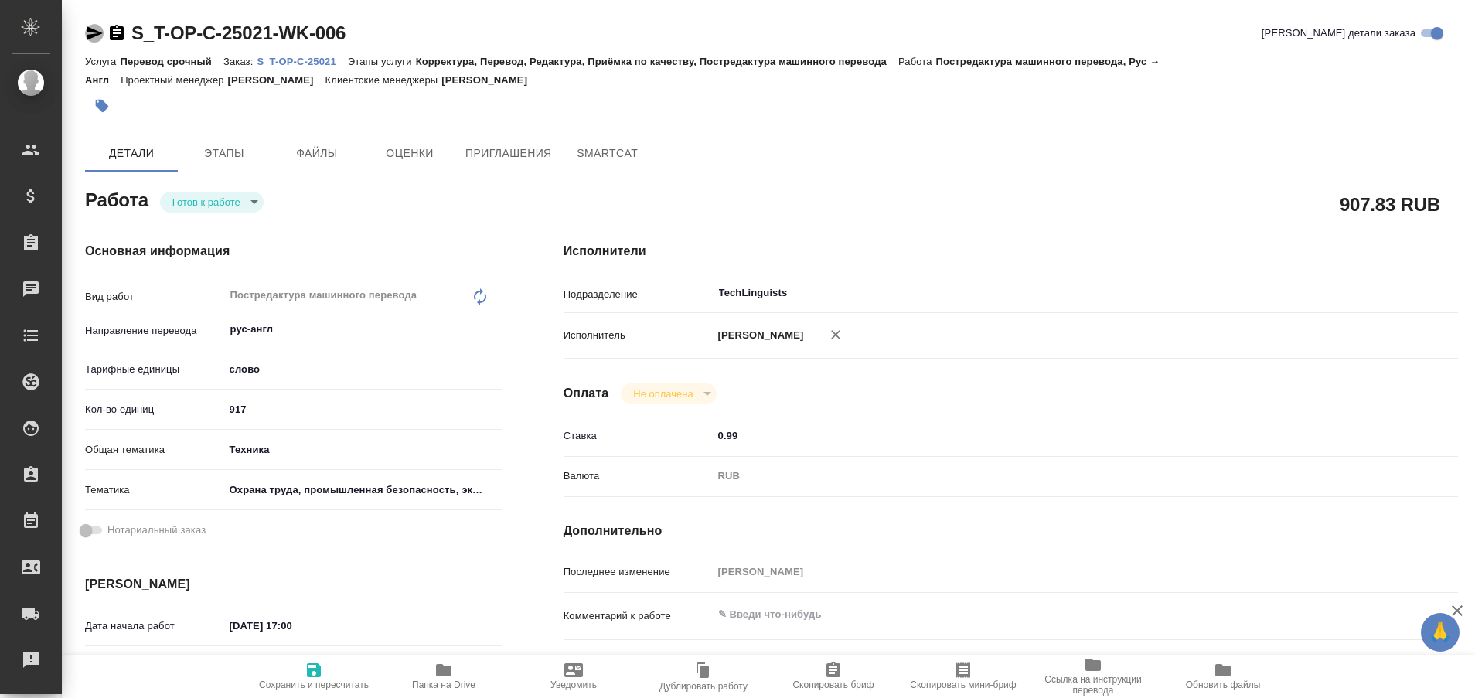
click at [92, 30] on icon "button" at bounding box center [95, 33] width 16 height 14
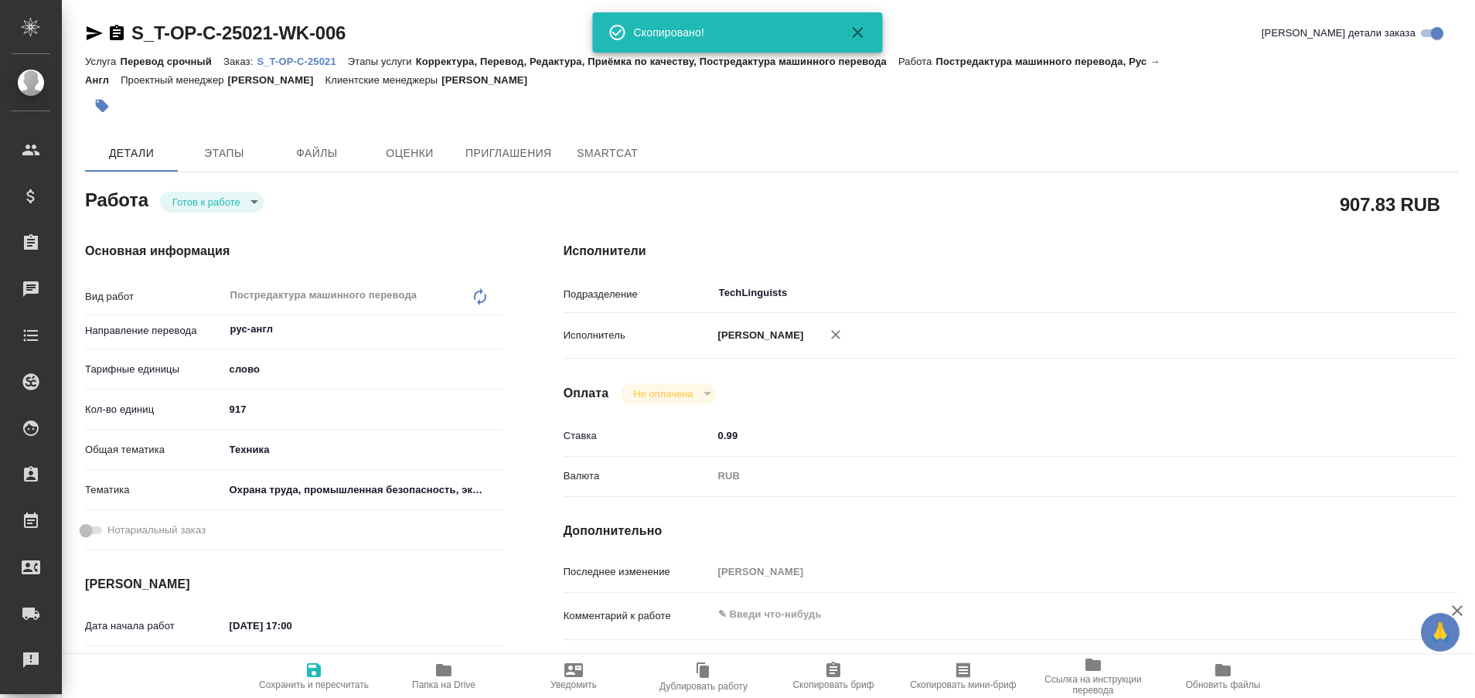
type textarea "x"
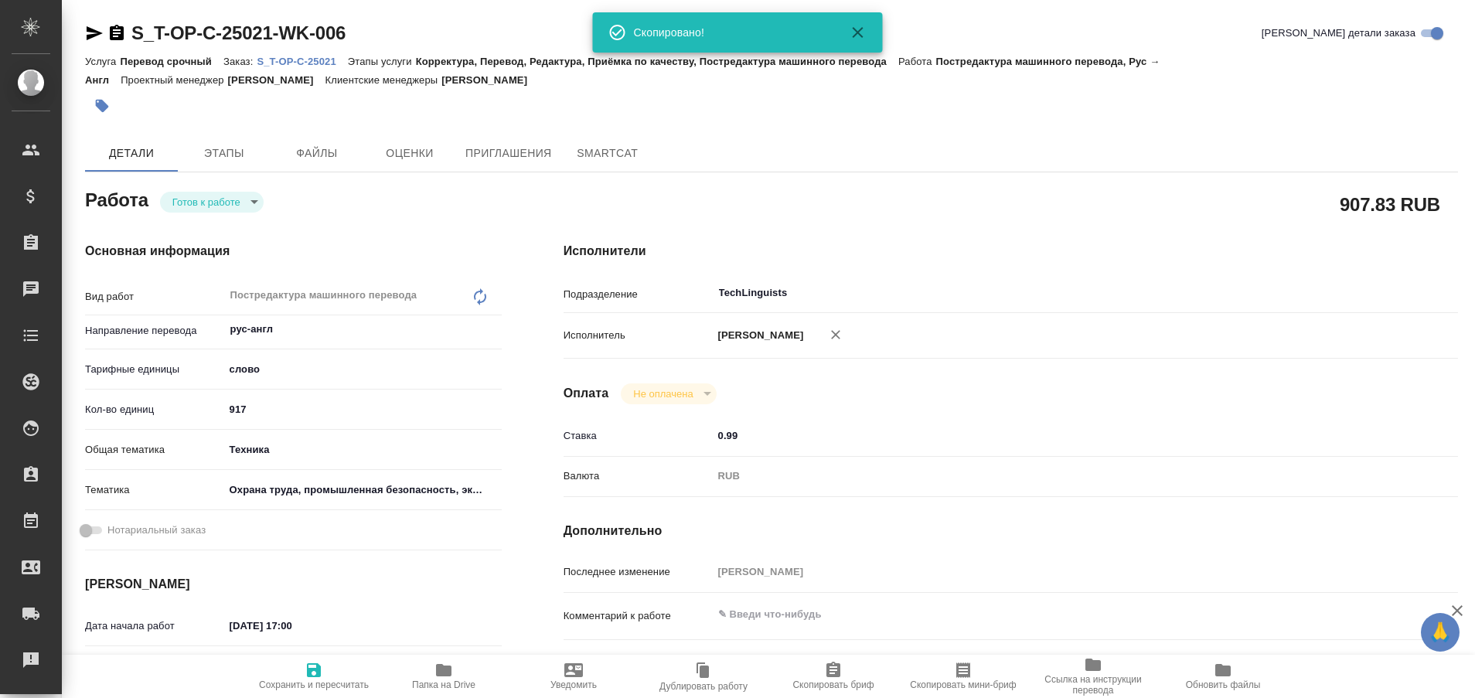
type textarea "x"
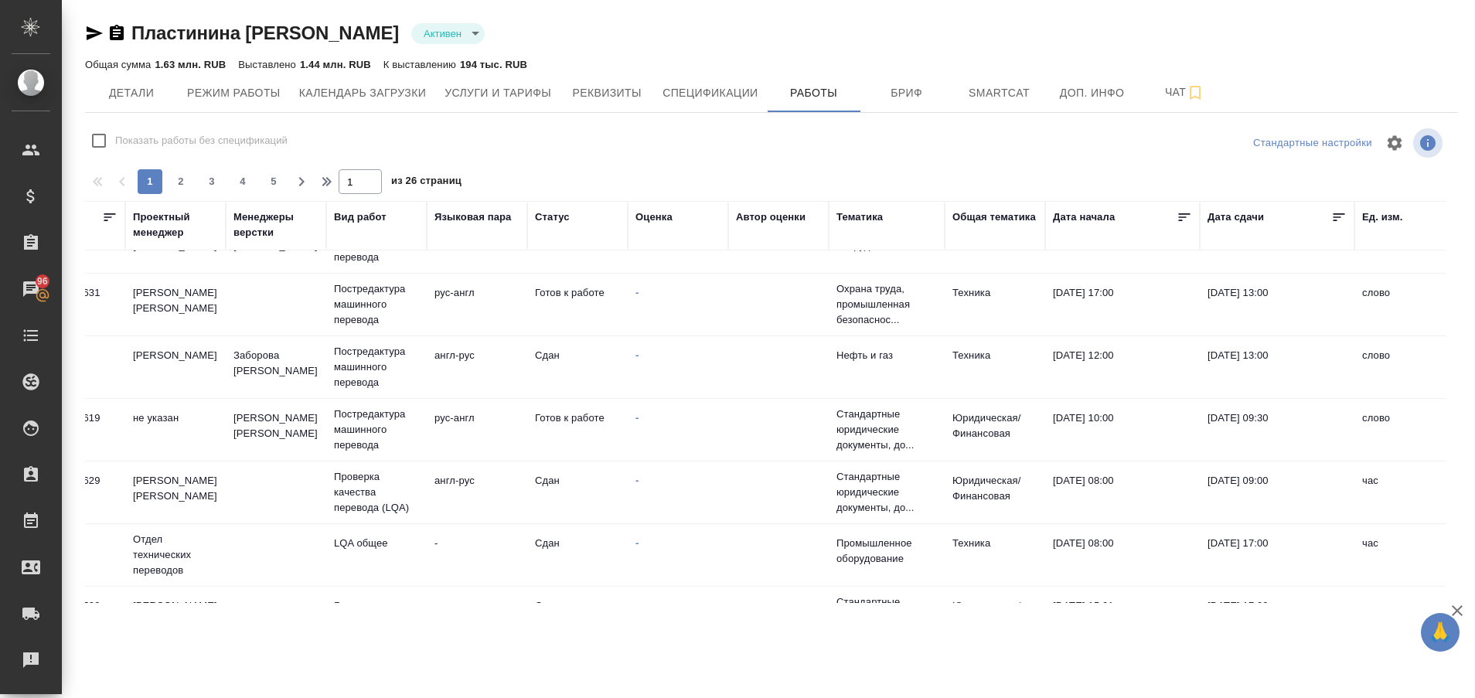
scroll to position [165, 0]
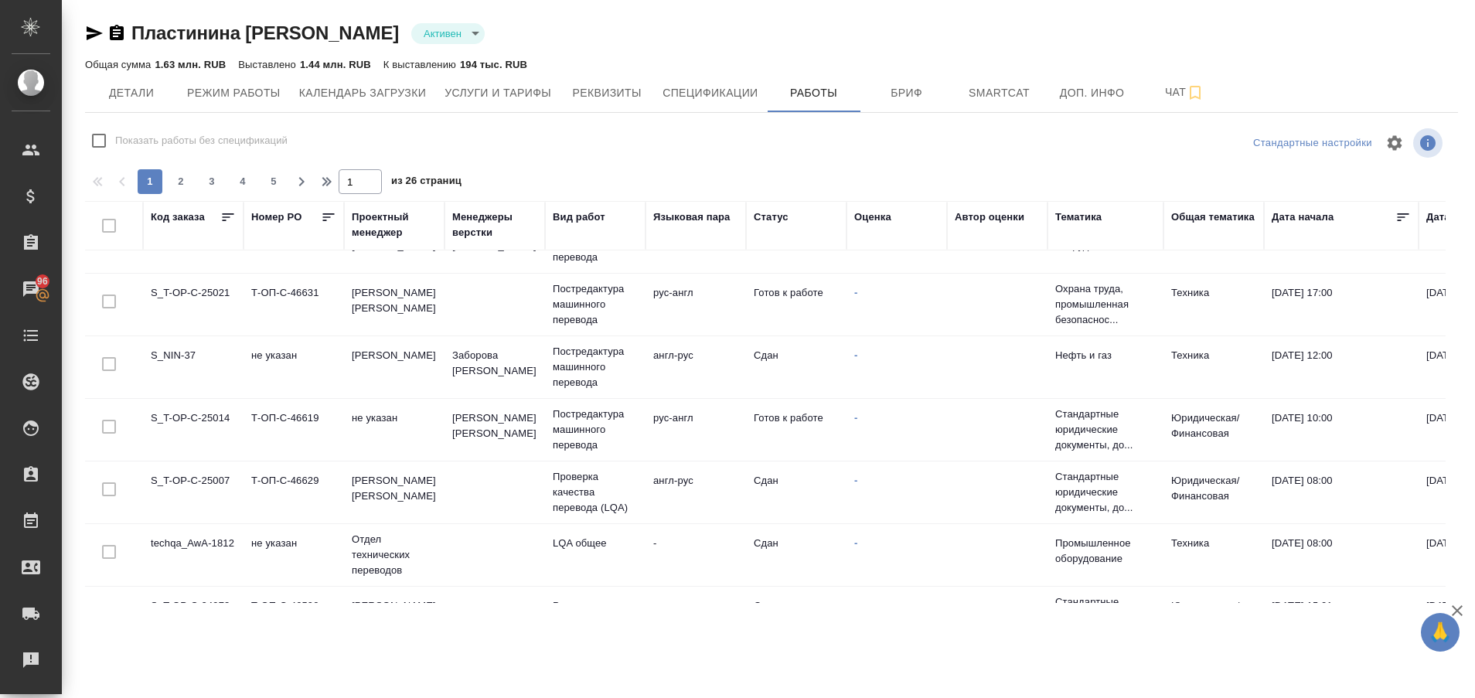
click at [198, 427] on td "S_T-OP-C-25014" at bounding box center [193, 430] width 100 height 54
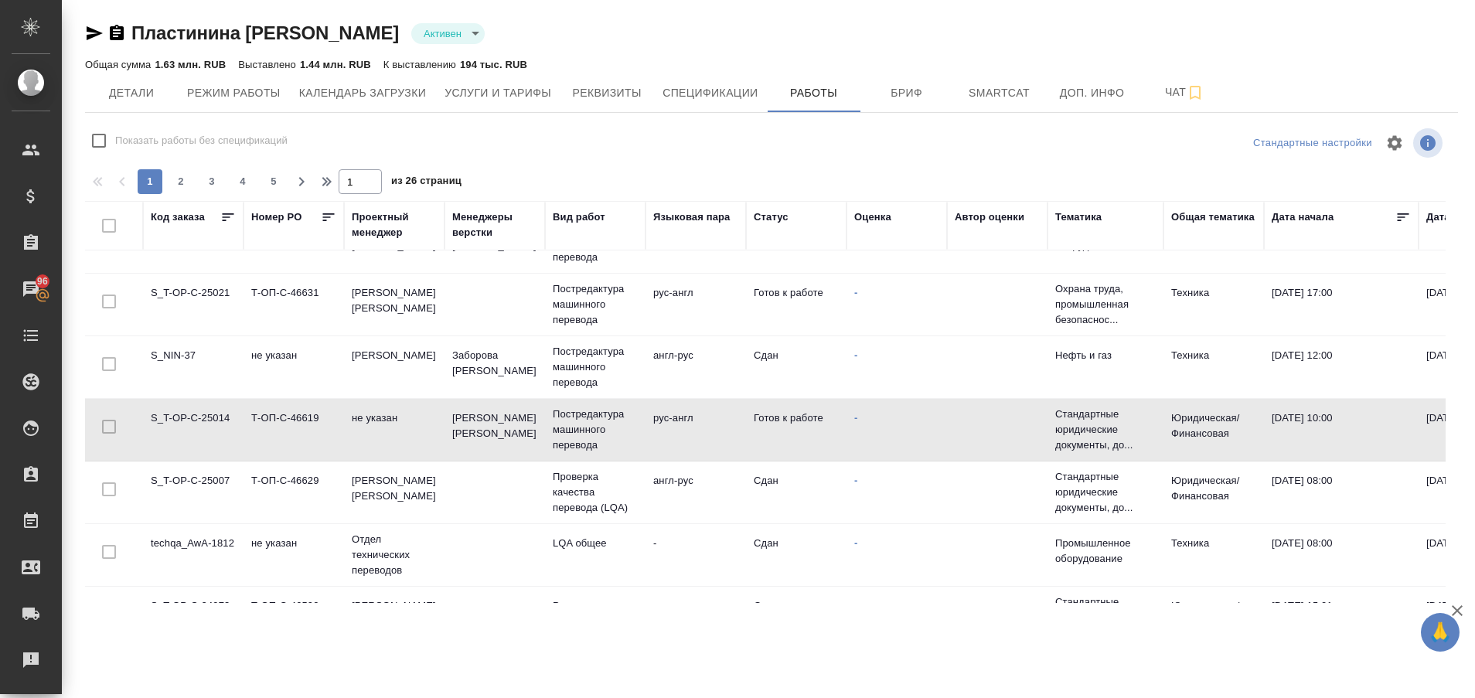
click at [198, 427] on td "S_T-OP-C-25014" at bounding box center [193, 430] width 100 height 54
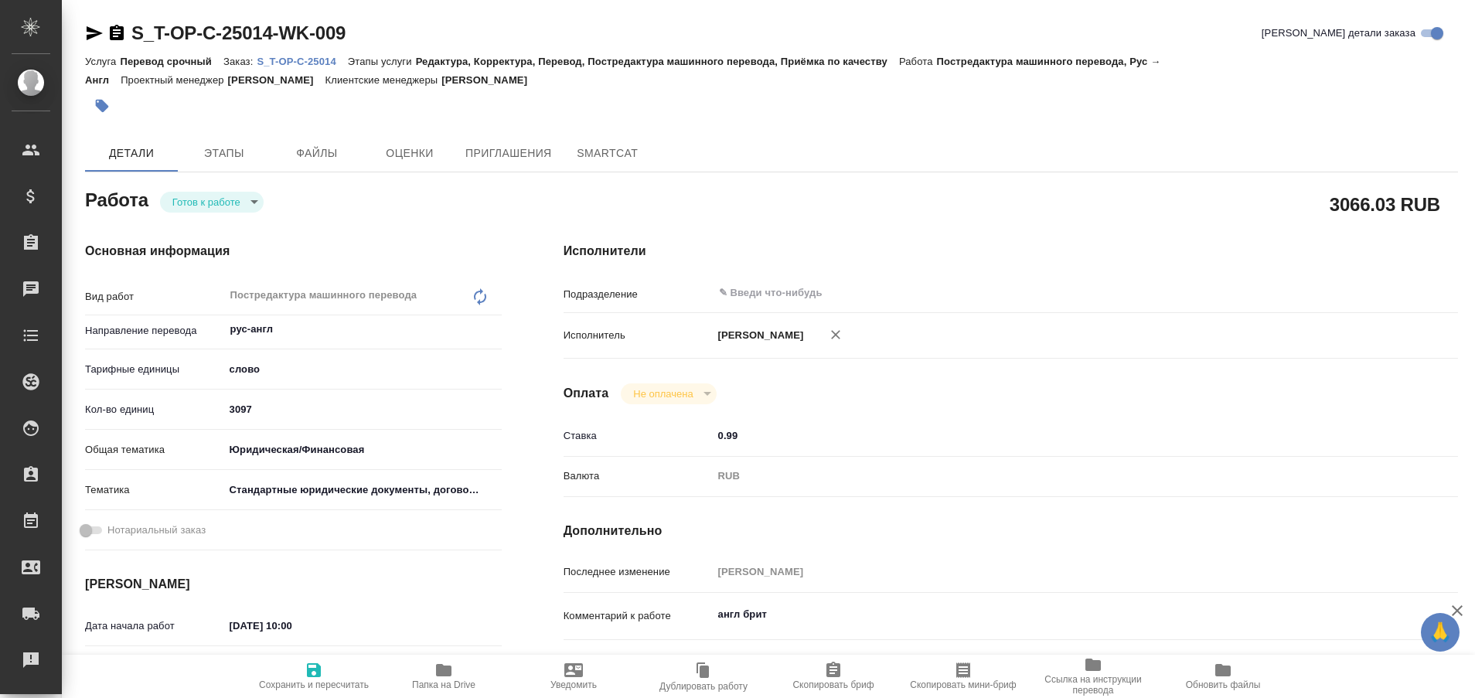
click at [320, 58] on p "S_T-OP-C-25014" at bounding box center [302, 62] width 90 height 12
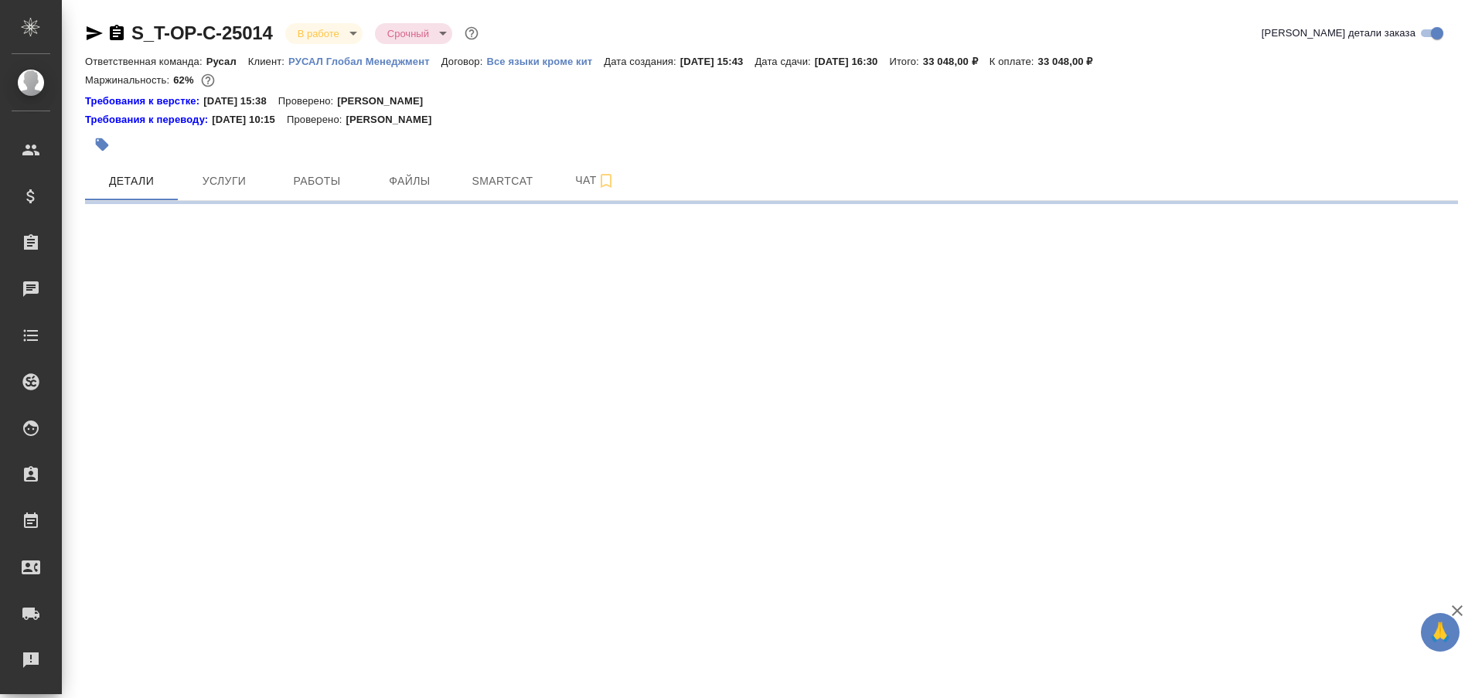
select select "RU"
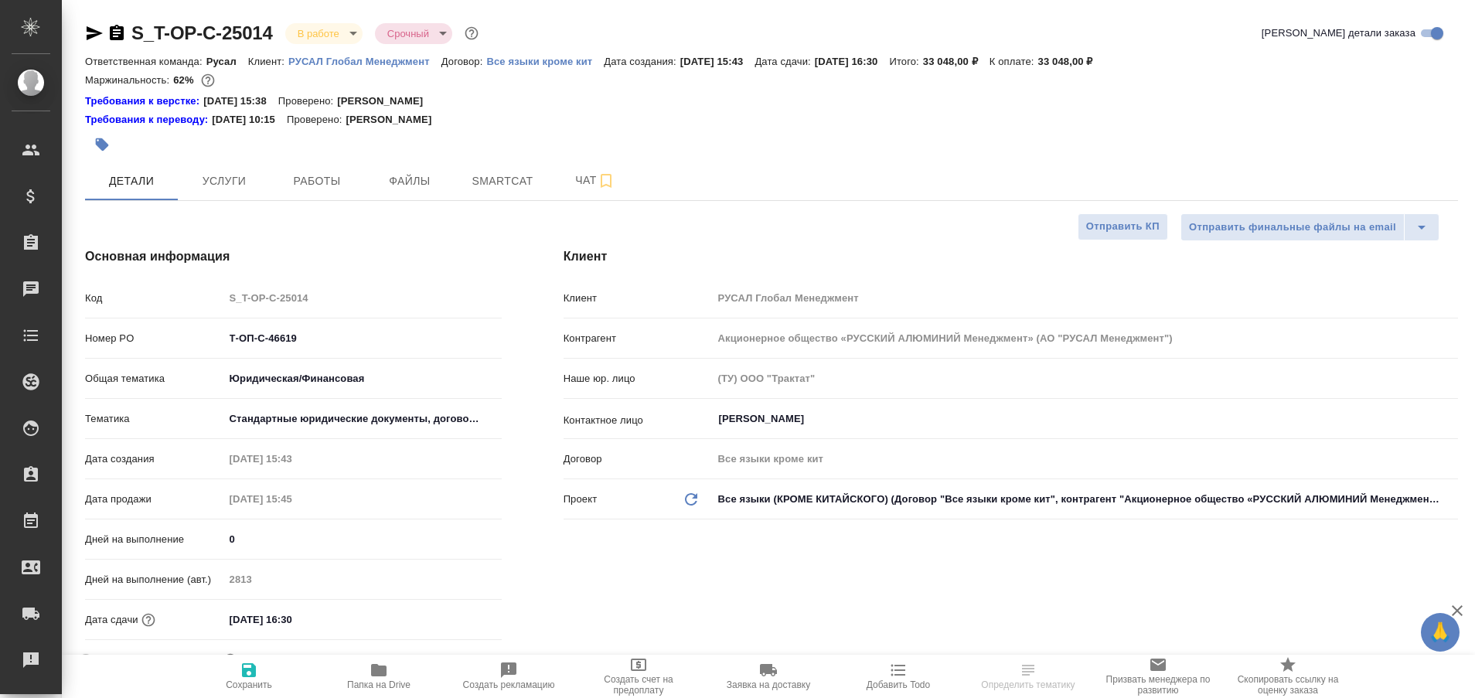
type textarea "x"
click at [301, 182] on span "Работы" at bounding box center [317, 181] width 74 height 19
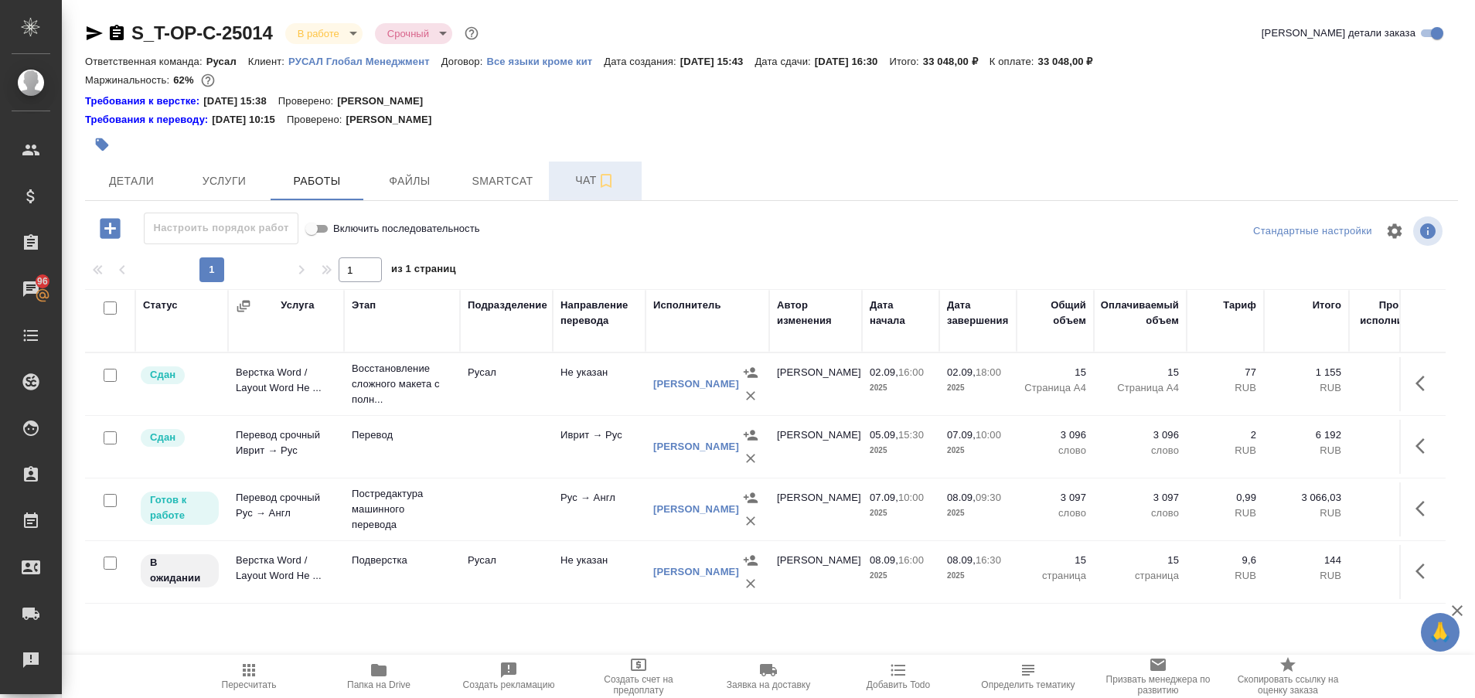
click at [570, 191] on button "Чат" at bounding box center [595, 181] width 93 height 39
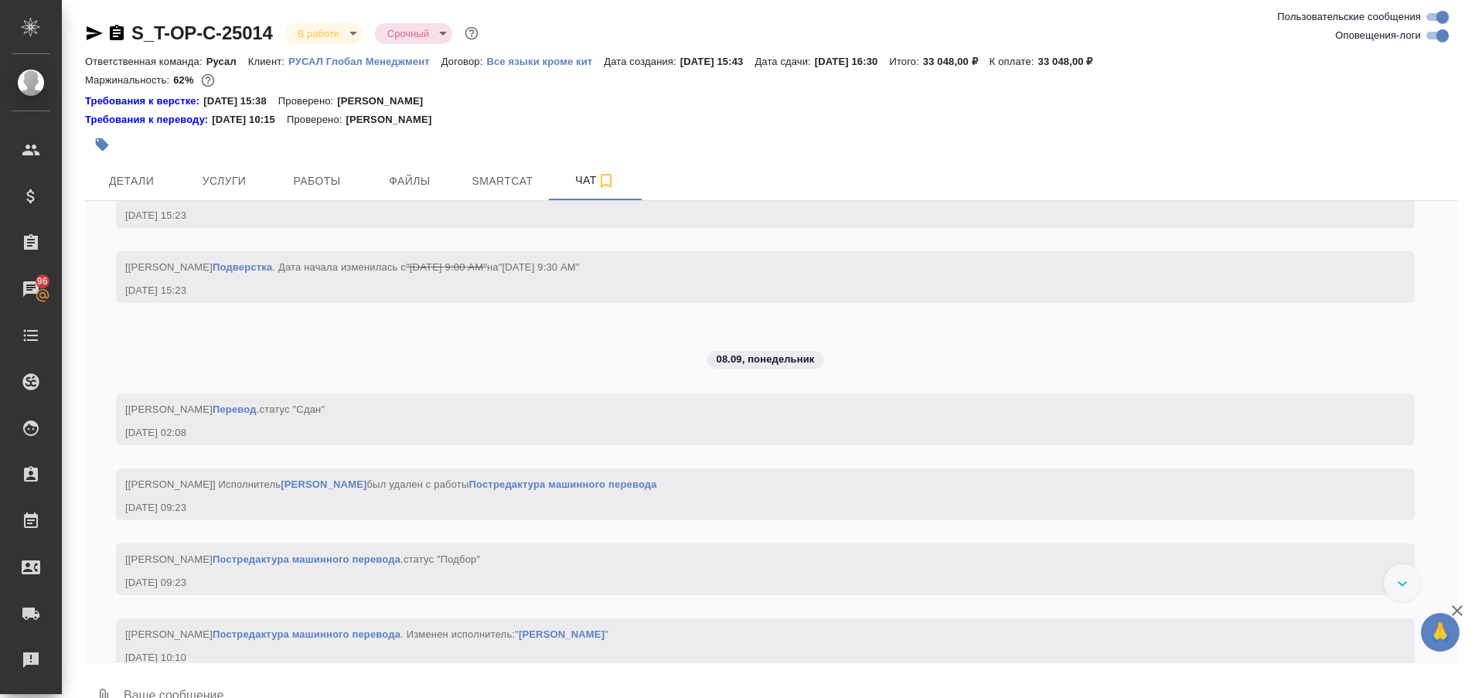
scroll to position [5583, 0]
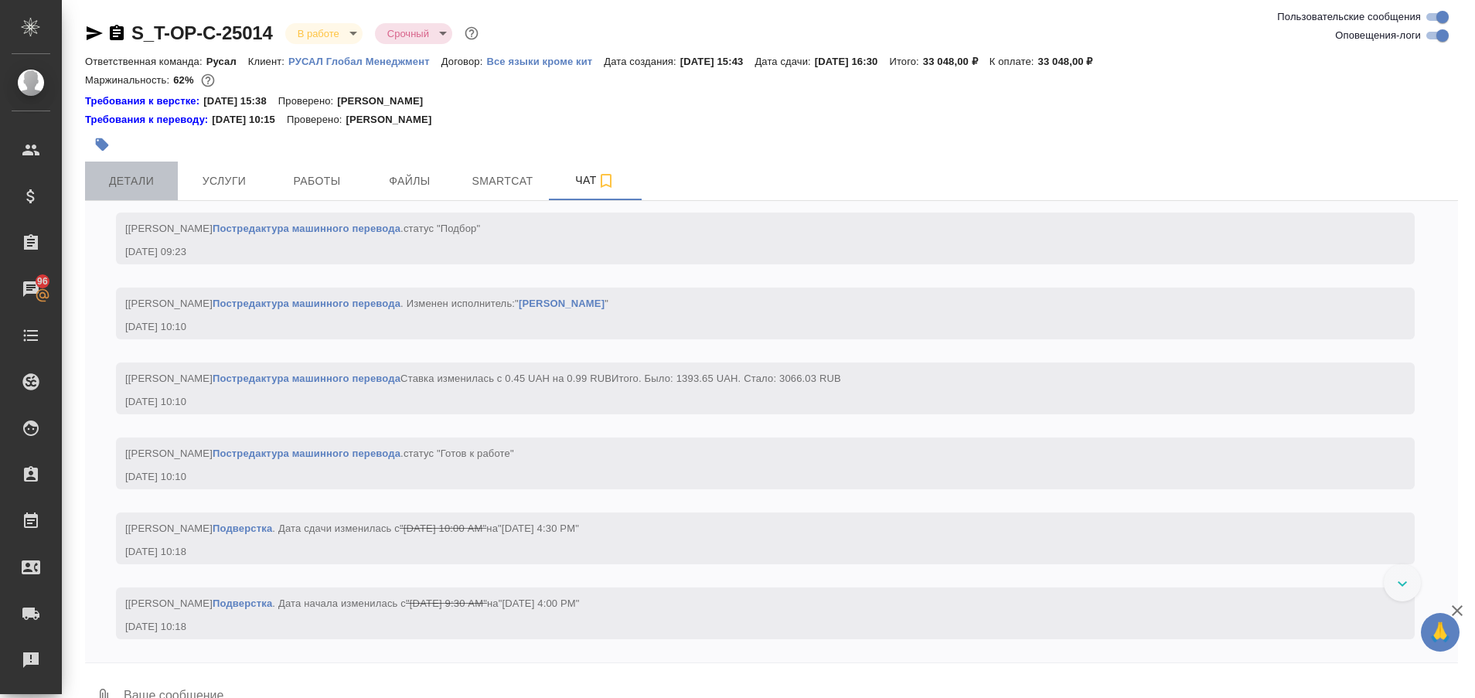
click at [138, 180] on span "Детали" at bounding box center [131, 181] width 74 height 19
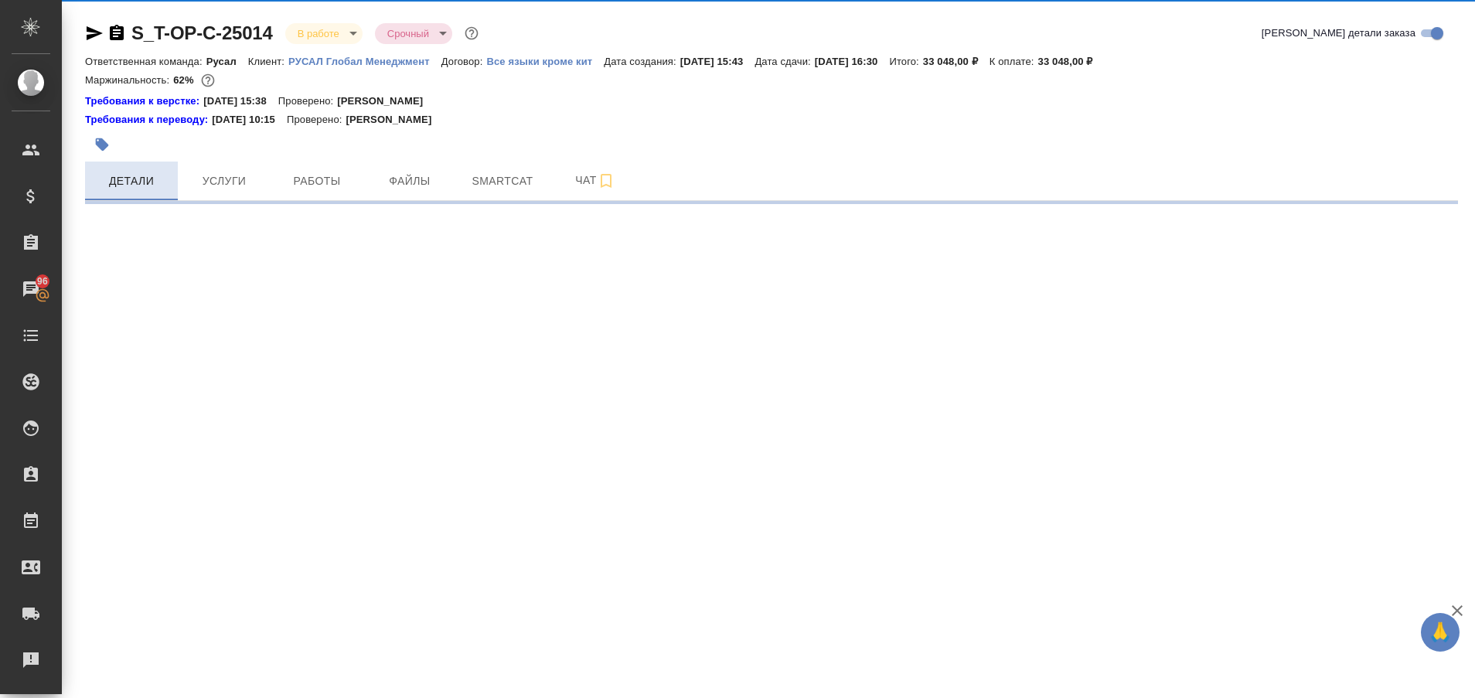
select select "RU"
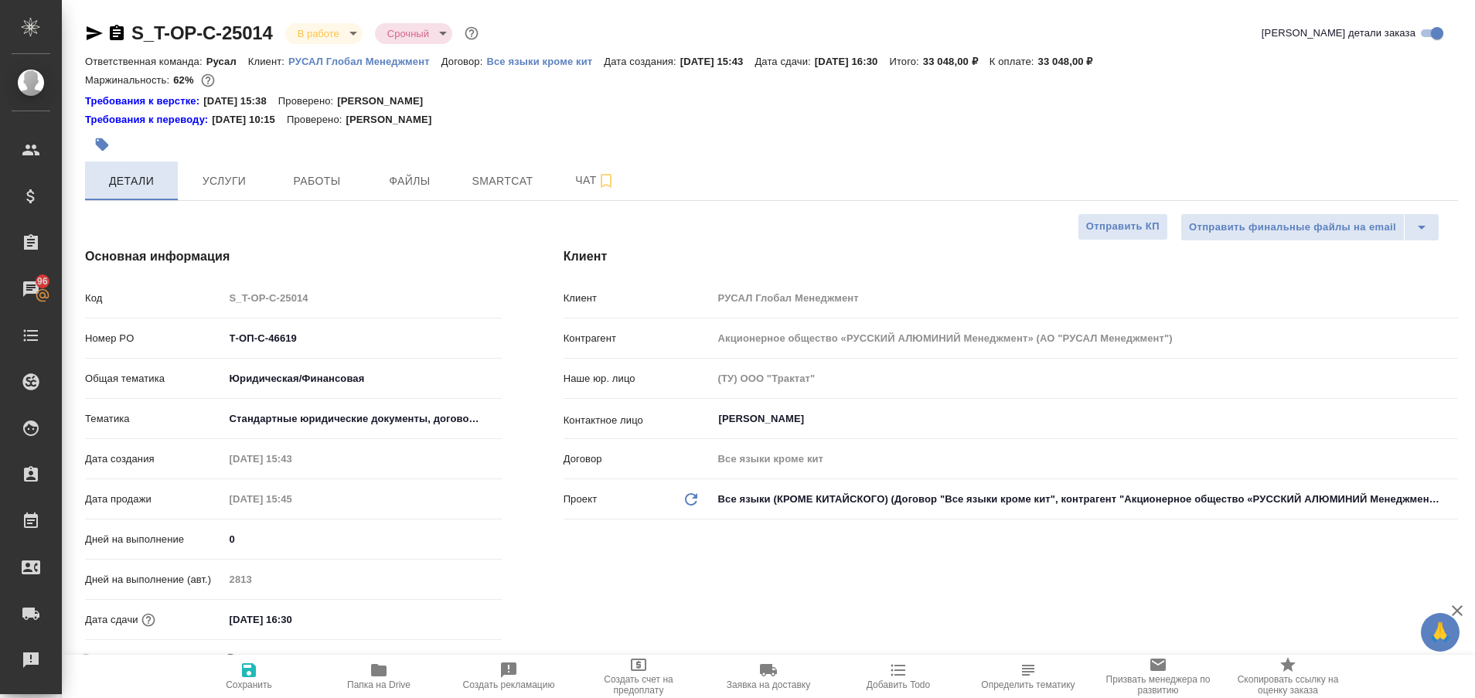
type textarea "x"
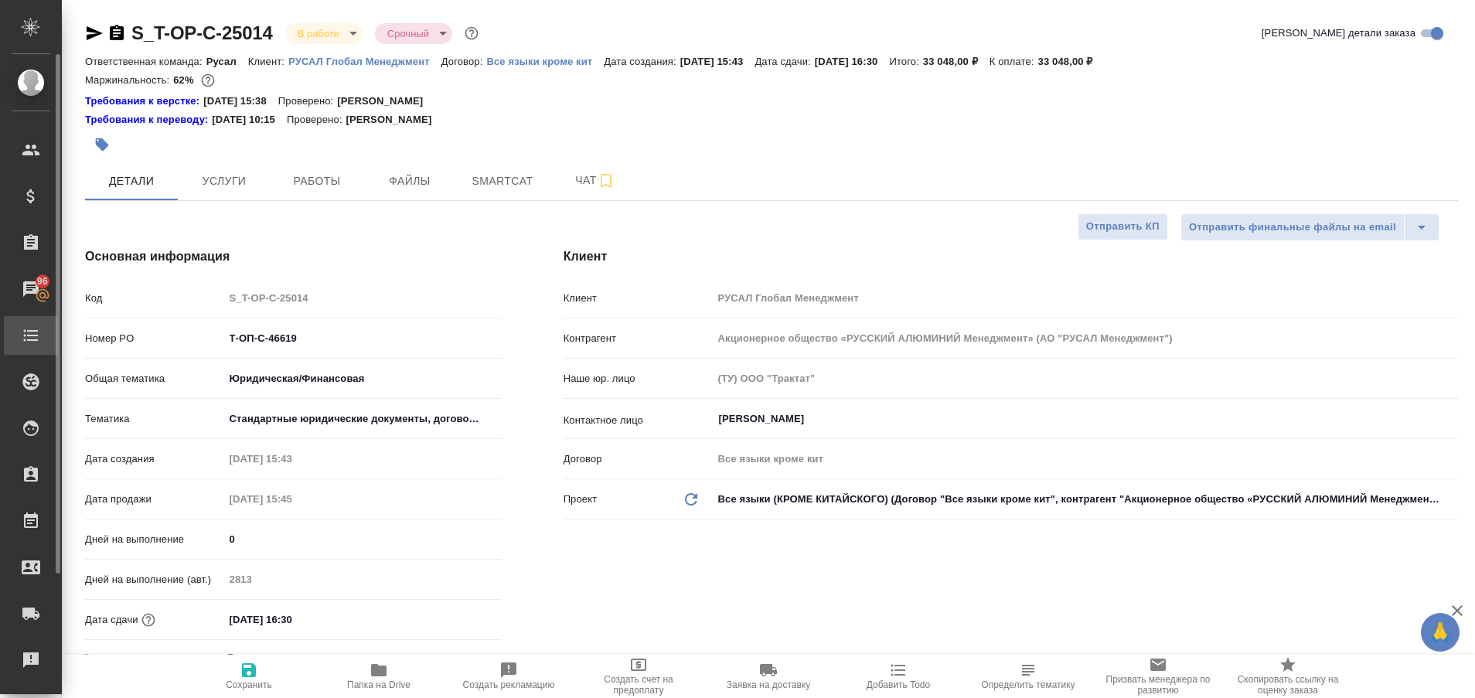
type textarea "x"
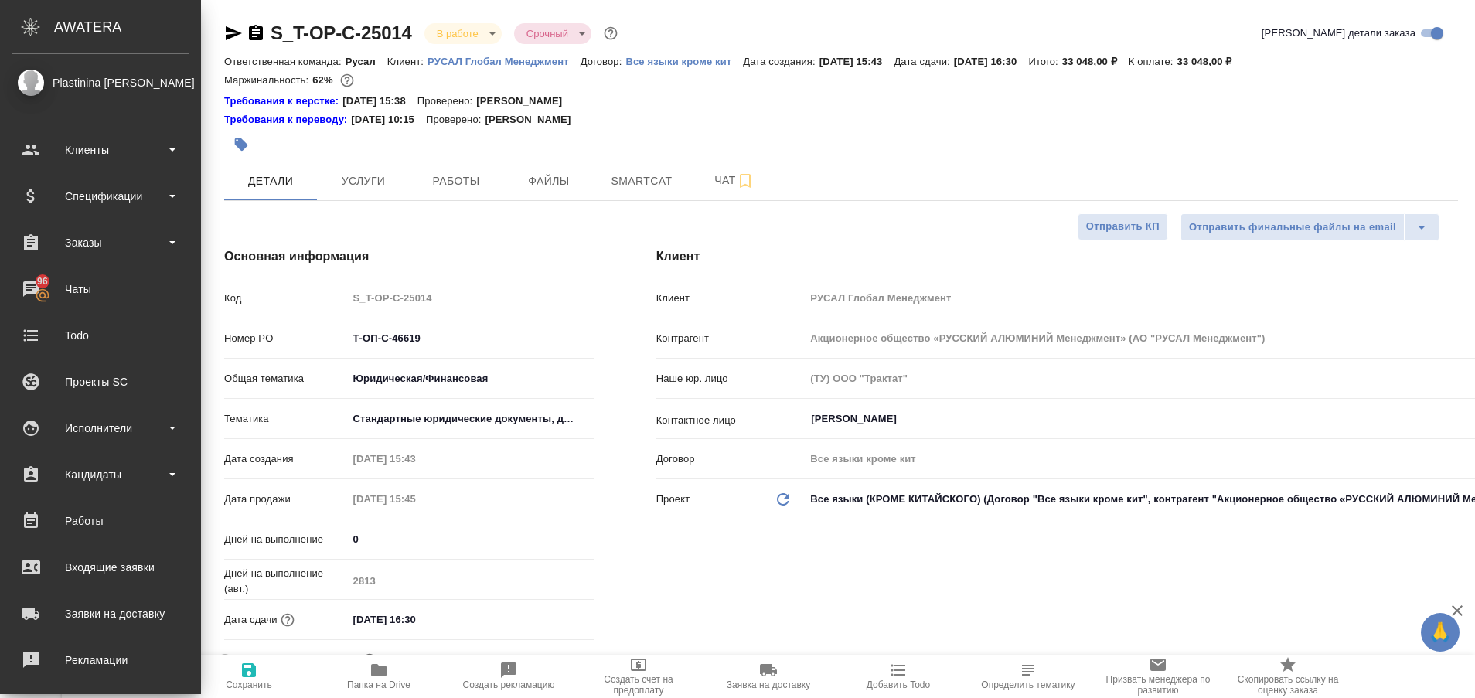
type textarea "x"
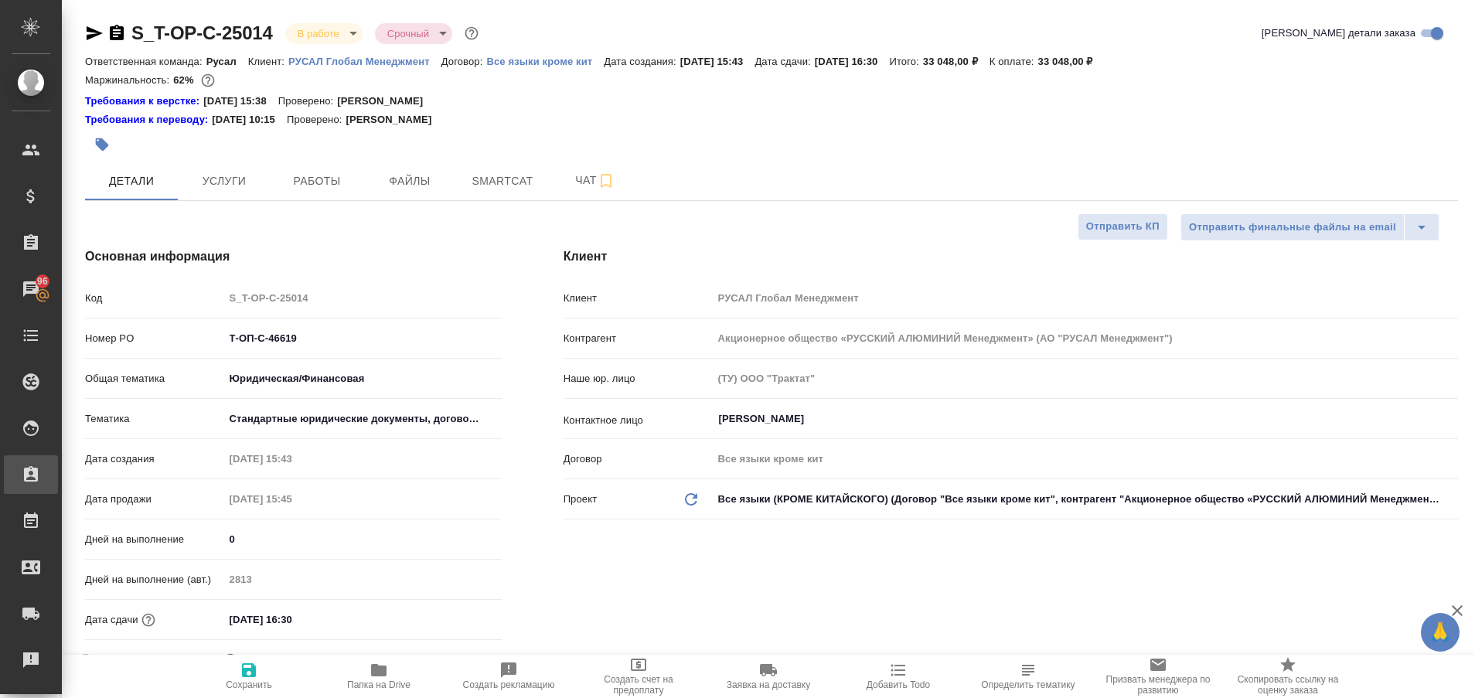
type textarea "x"
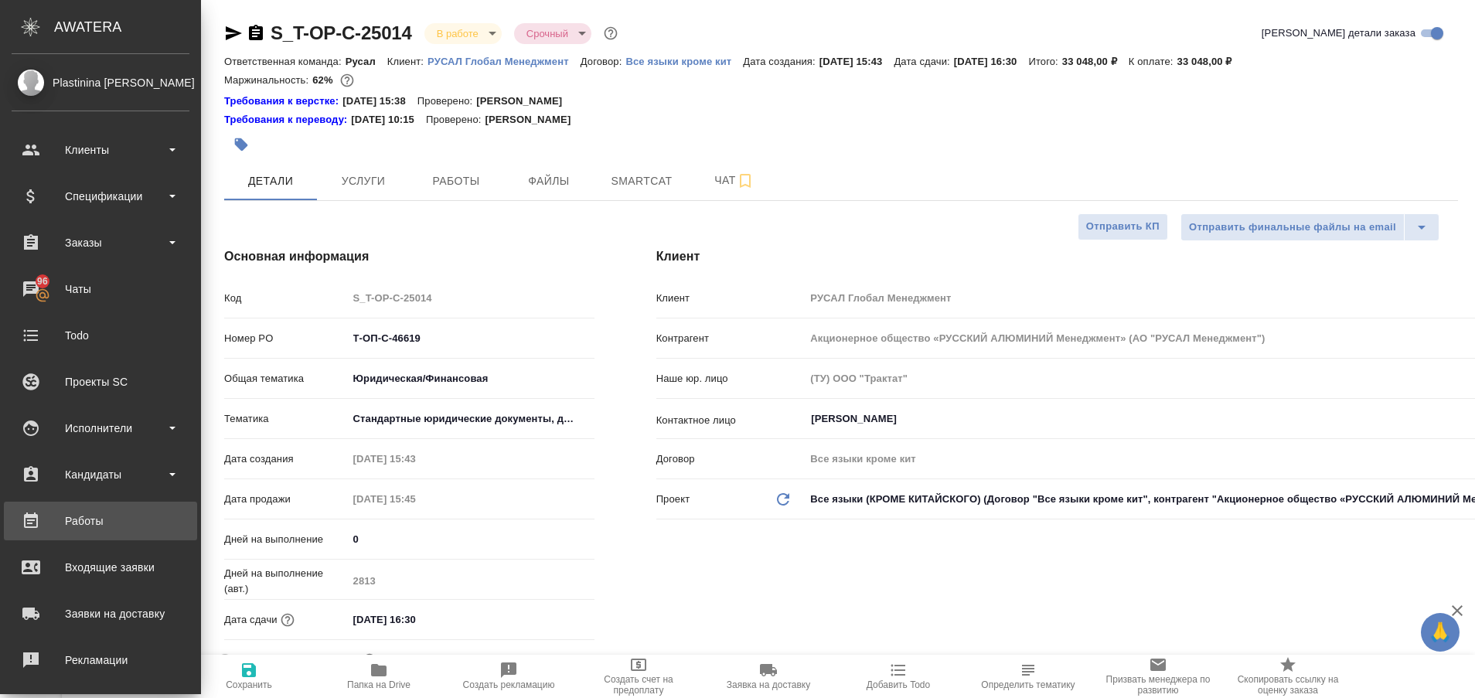
type textarea "x"
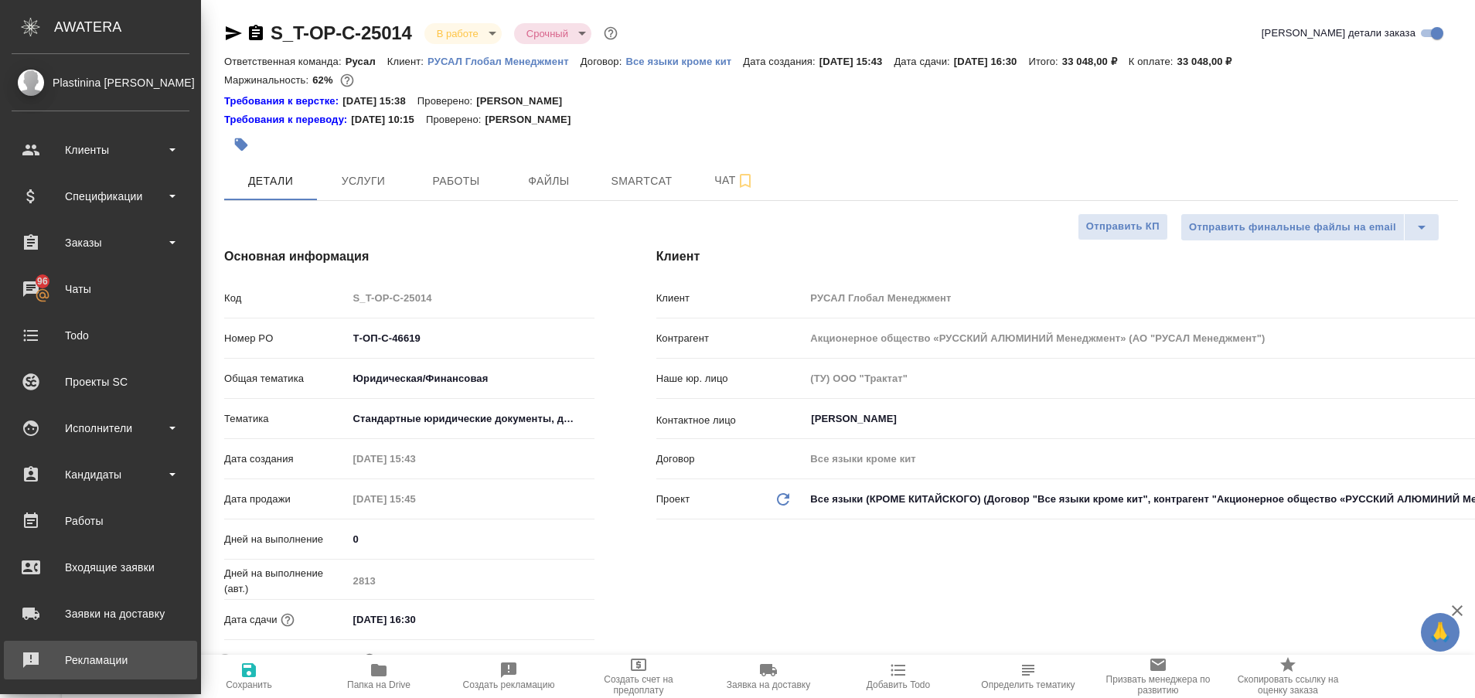
type textarea "x"
click at [60, 649] on div "Рекламации" at bounding box center [101, 660] width 178 height 23
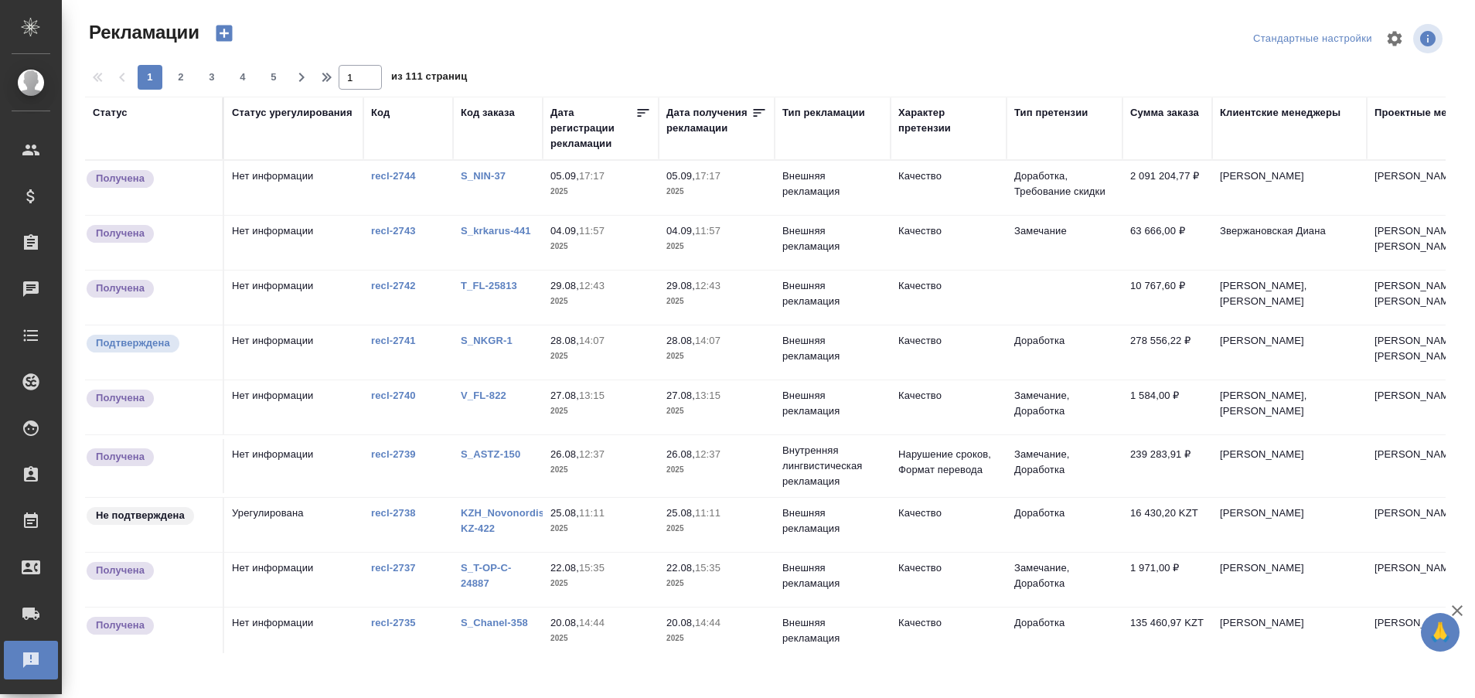
click at [479, 175] on link "S_NIN-37" at bounding box center [483, 176] width 45 height 12
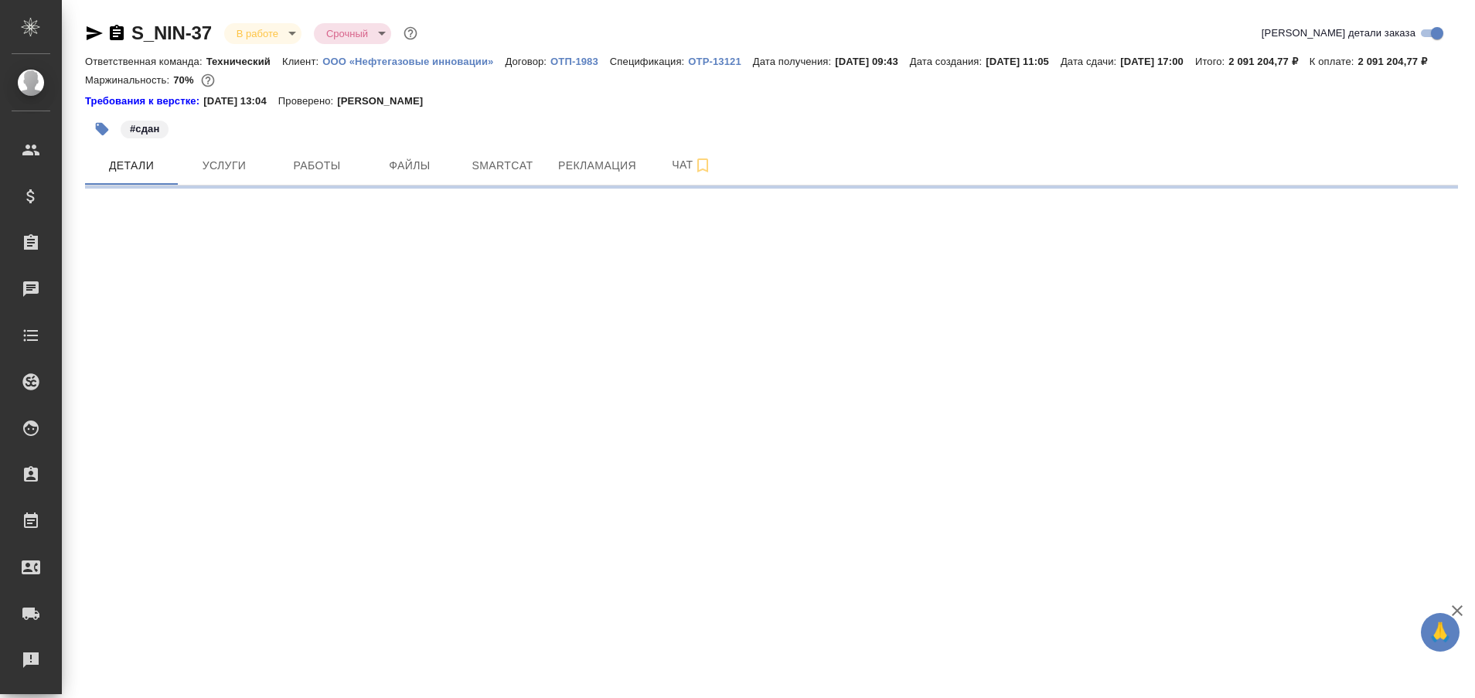
select select "RU"
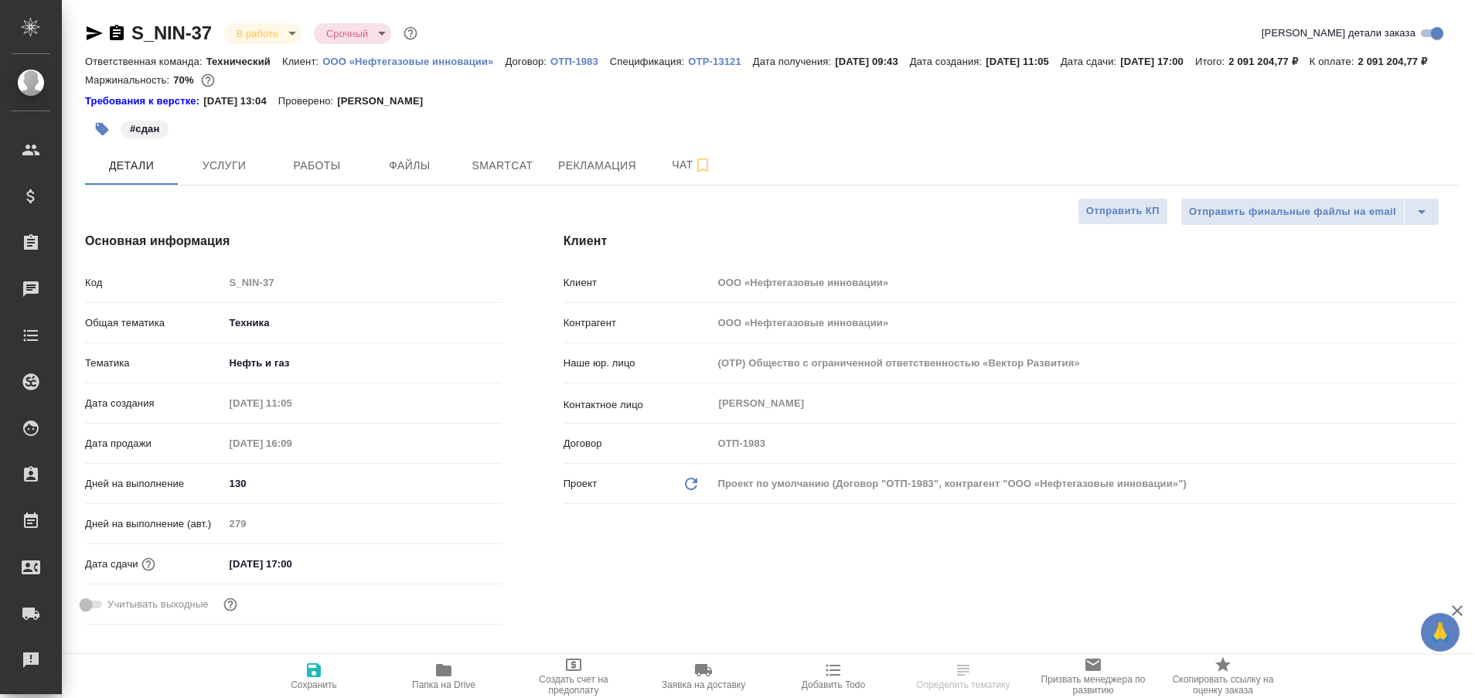
type textarea "x"
click at [604, 172] on button "Рекламация" at bounding box center [597, 165] width 97 height 39
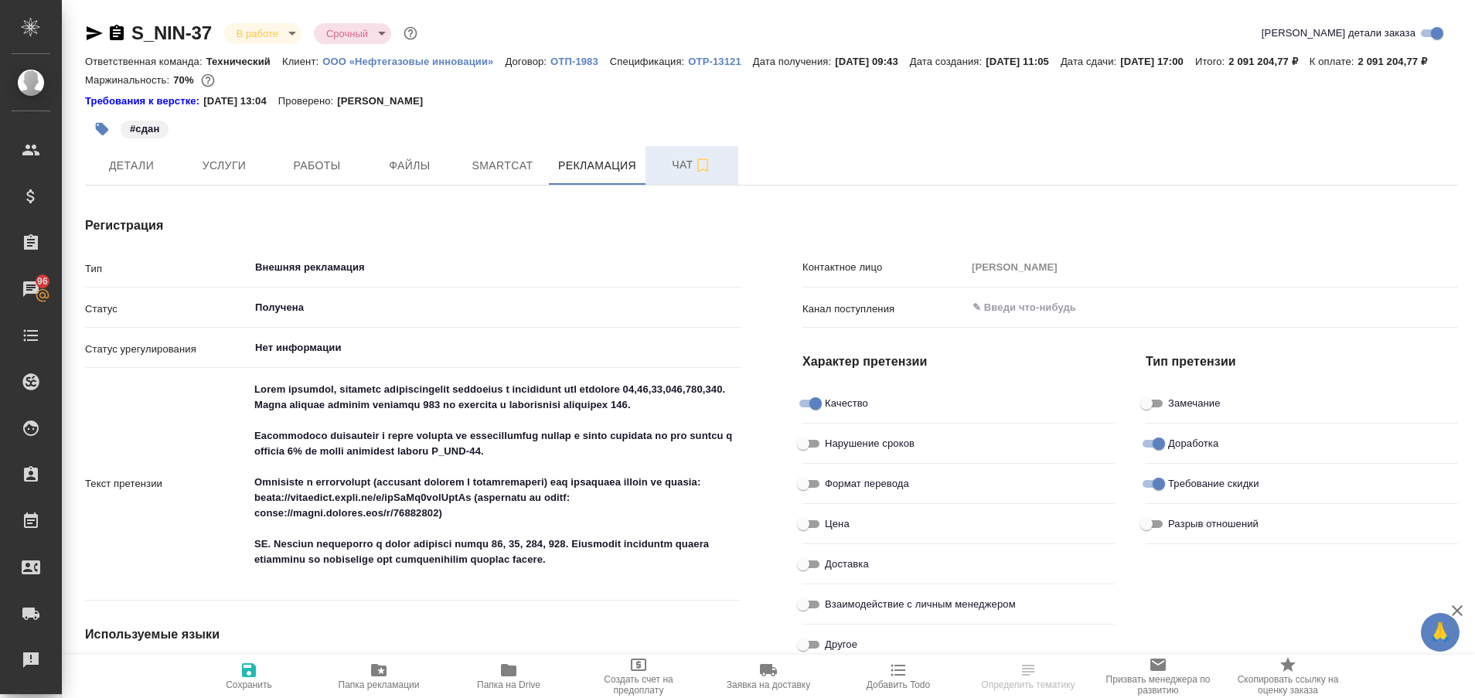
type textarea "x"
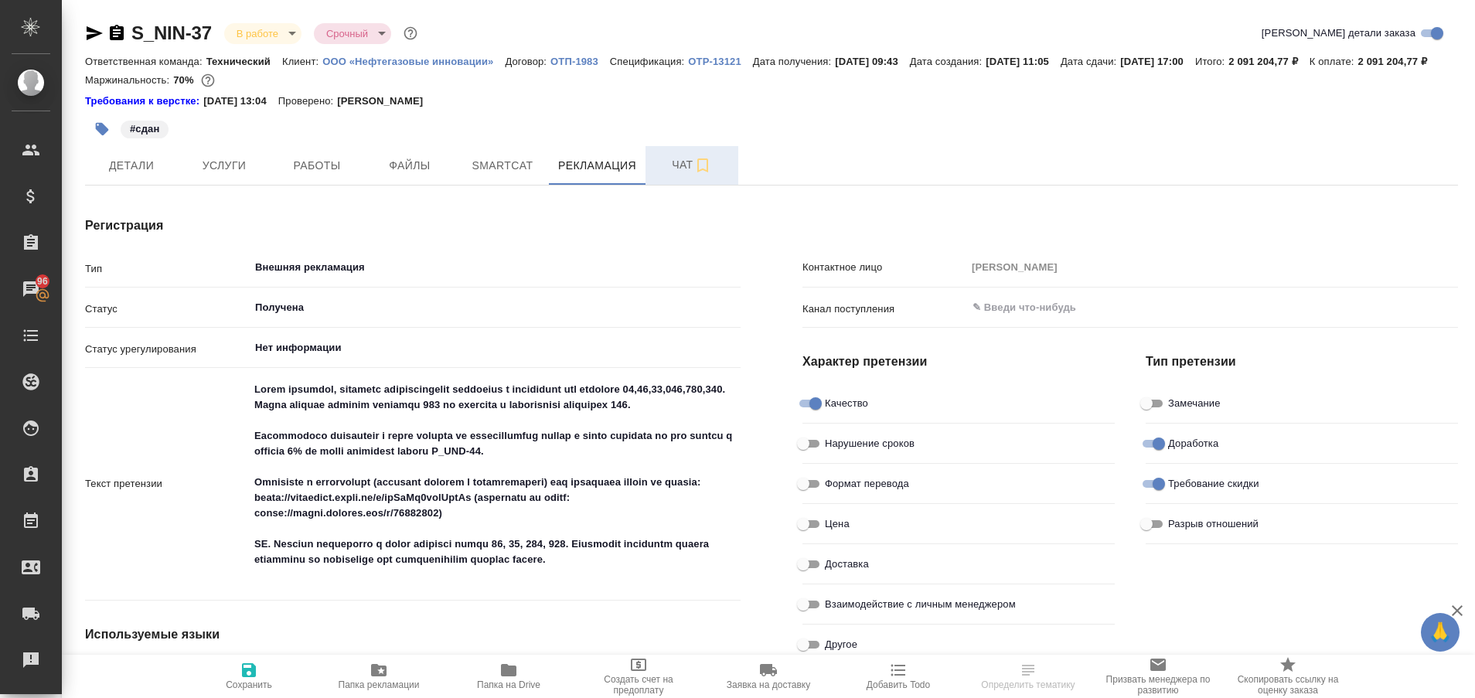
type textarea "x"
click at [674, 175] on span "Чат" at bounding box center [692, 164] width 74 height 19
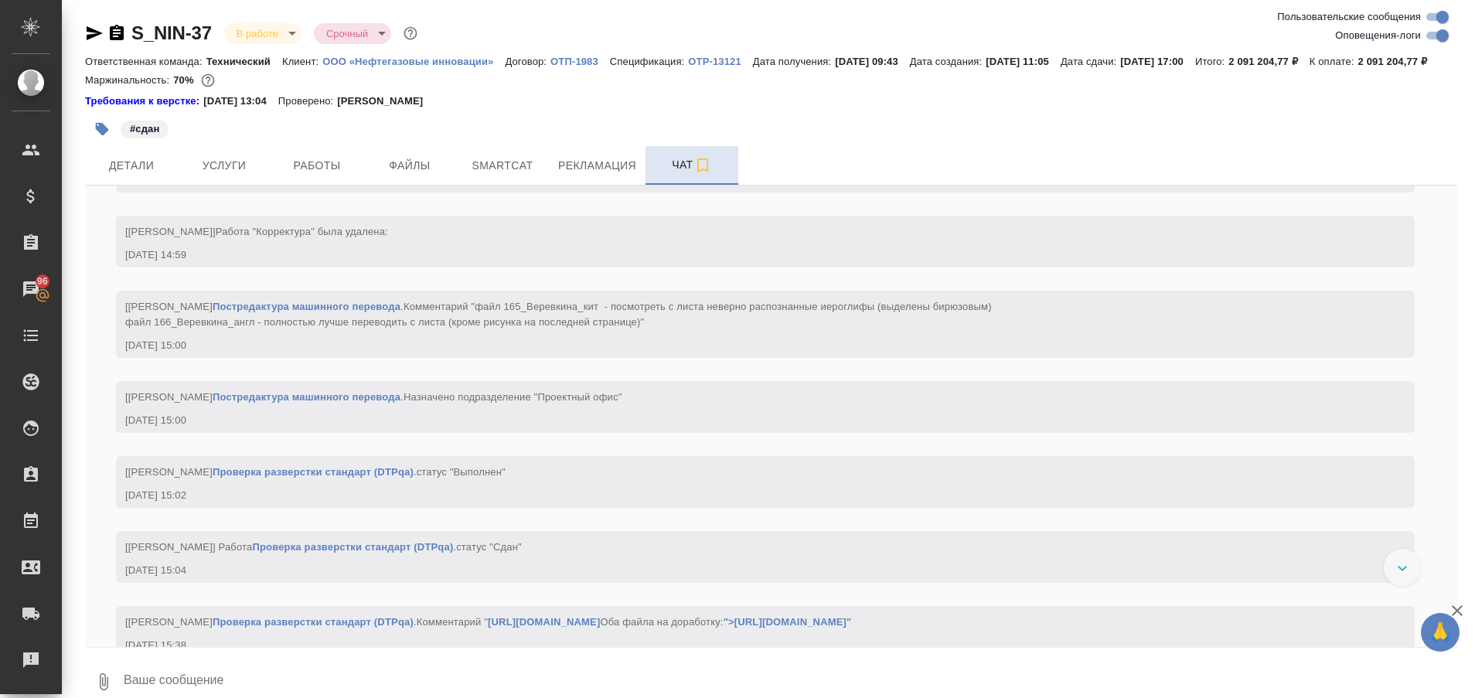
scroll to position [81792, 0]
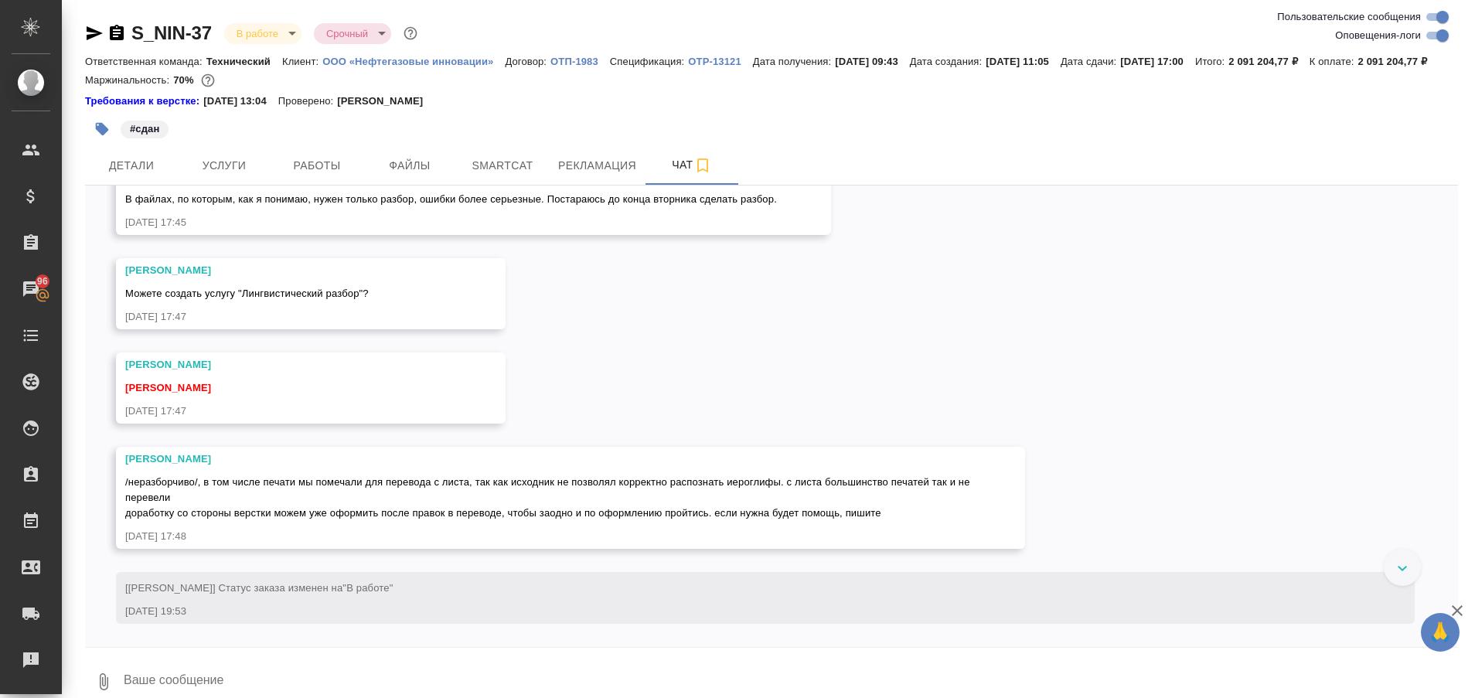
click at [1388, 586] on div at bounding box center [1402, 567] width 37 height 37
